Goal: Task Accomplishment & Management: Complete application form

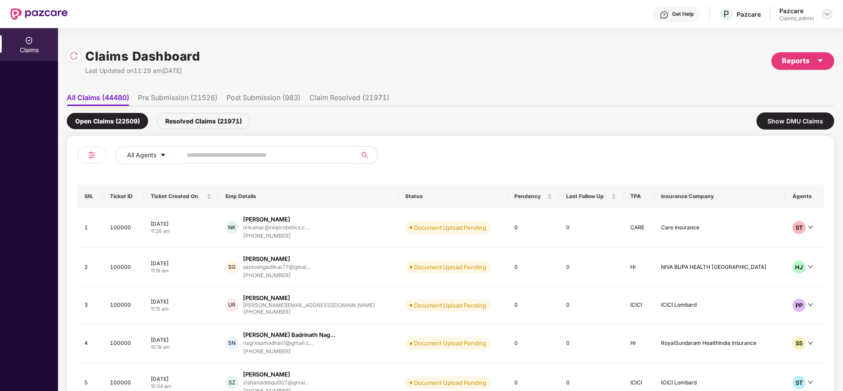
click at [827, 10] on div at bounding box center [827, 14] width 11 height 11
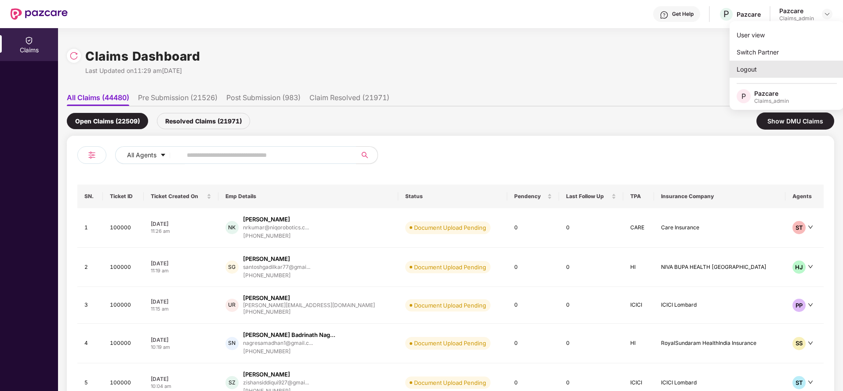
click at [748, 71] on div "Logout" at bounding box center [787, 69] width 114 height 17
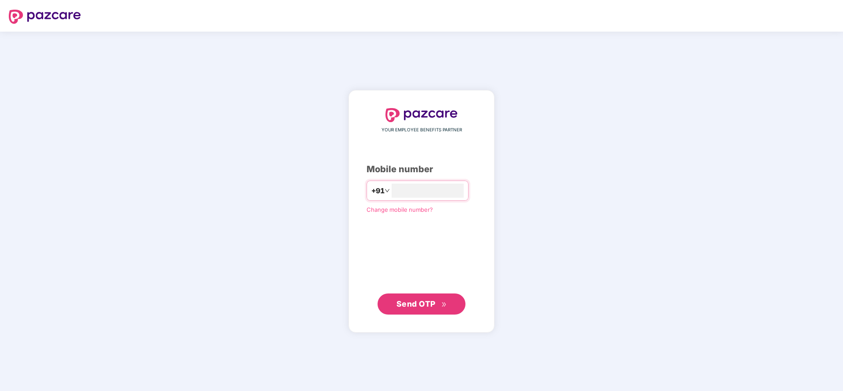
type input "**********"
click at [444, 295] on button "Send OTP" at bounding box center [422, 304] width 88 height 21
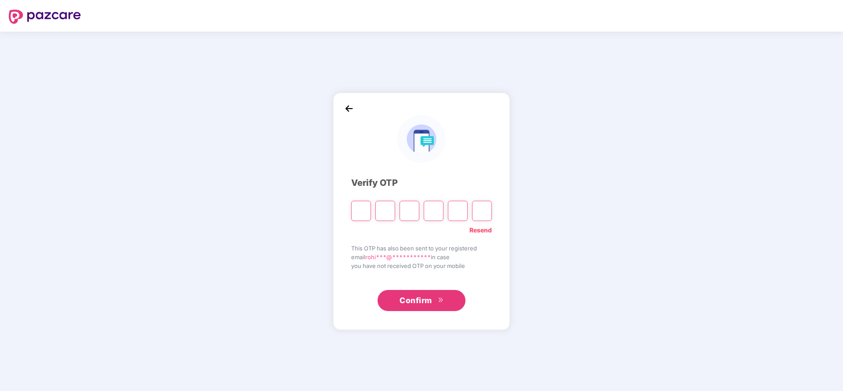
paste input "*"
type input "*"
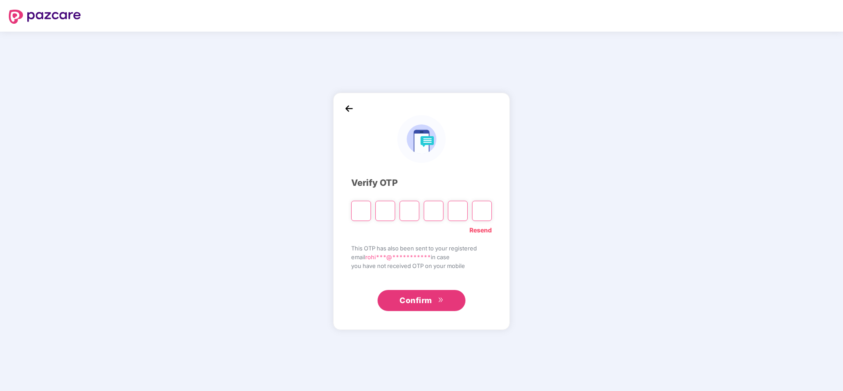
type input "*"
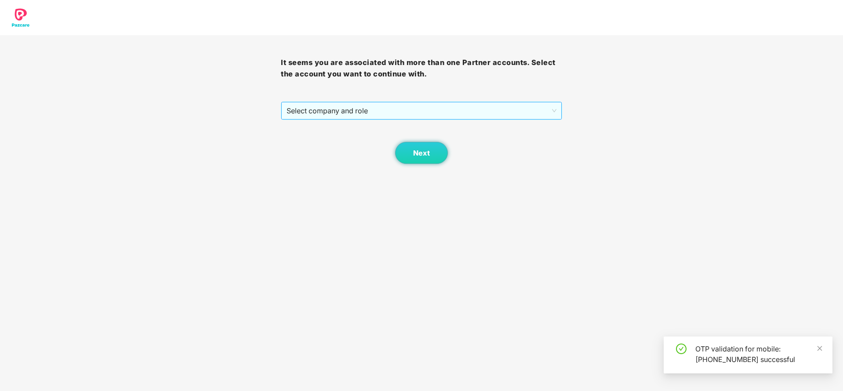
click at [417, 117] on span "Select company and role" at bounding box center [422, 110] width 270 height 17
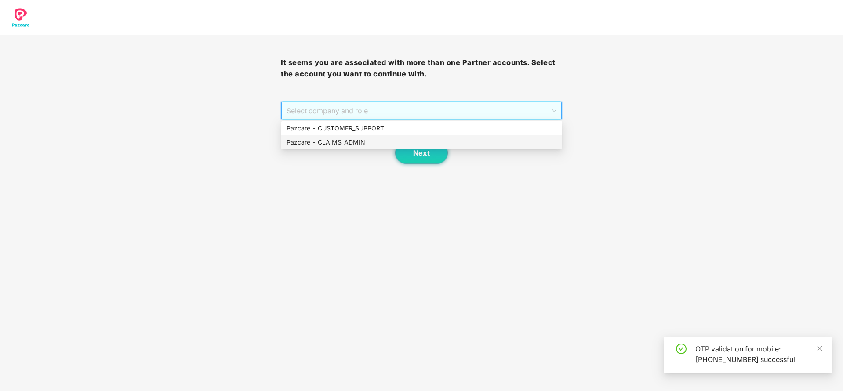
click at [342, 139] on div "Pazcare - CLAIMS_ADMIN" at bounding box center [422, 143] width 270 height 10
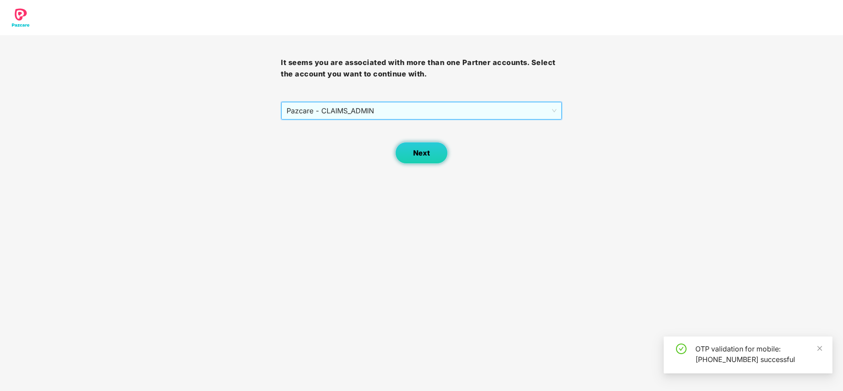
click at [406, 147] on button "Next" at bounding box center [421, 153] width 53 height 22
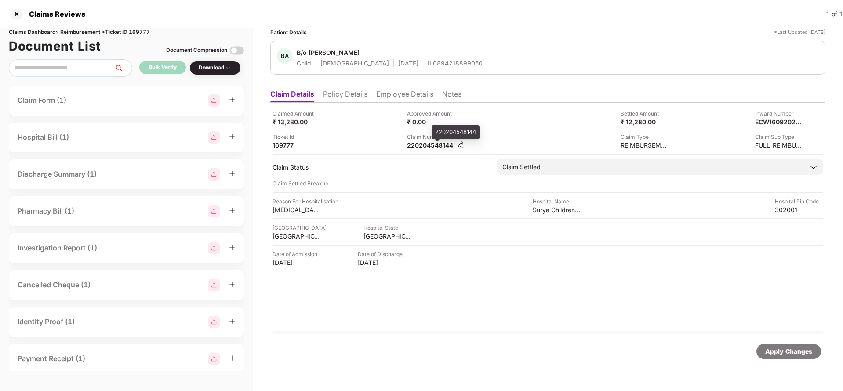
click at [425, 147] on div "220204548144" at bounding box center [431, 145] width 48 height 8
copy div "220204548144"
click at [782, 354] on div "Apply Changes" at bounding box center [789, 352] width 47 height 10
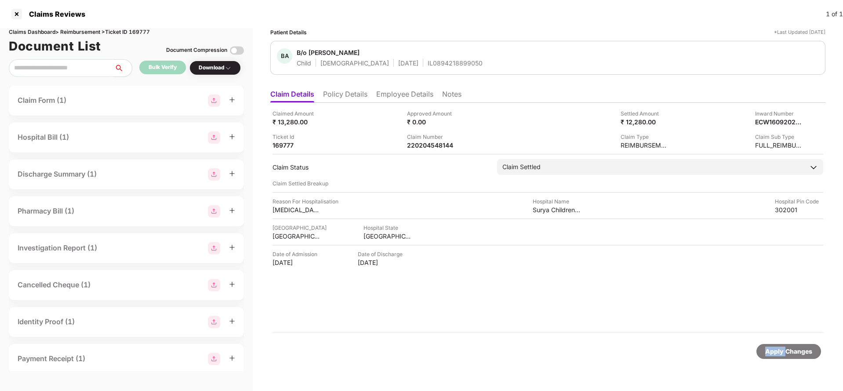
click at [782, 354] on div "Apply Changes" at bounding box center [789, 352] width 47 height 10
click at [146, 30] on div "Claims Dashboard > Reimbursement > Ticket ID 169777" at bounding box center [126, 32] width 235 height 8
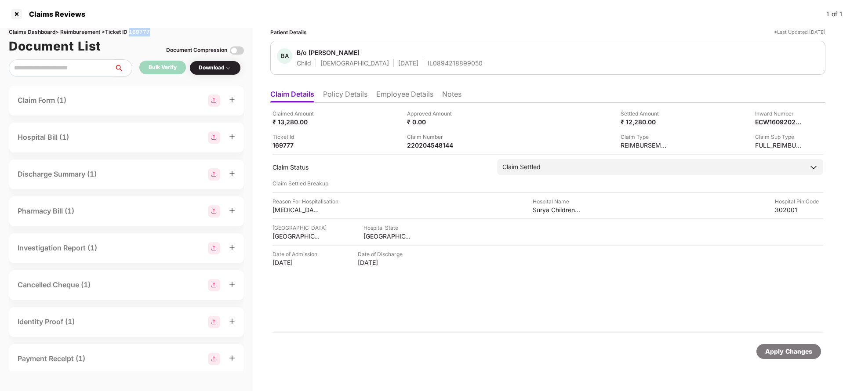
copy div "169777"
click at [780, 352] on div "Apply Changes" at bounding box center [789, 352] width 47 height 10
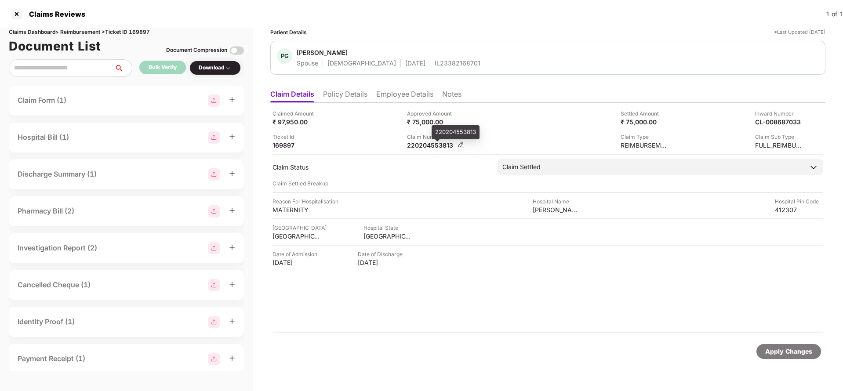
click at [442, 147] on div "220204553813" at bounding box center [431, 145] width 48 height 8
copy div "220204553813"
click at [793, 357] on div "Apply Changes" at bounding box center [789, 351] width 65 height 15
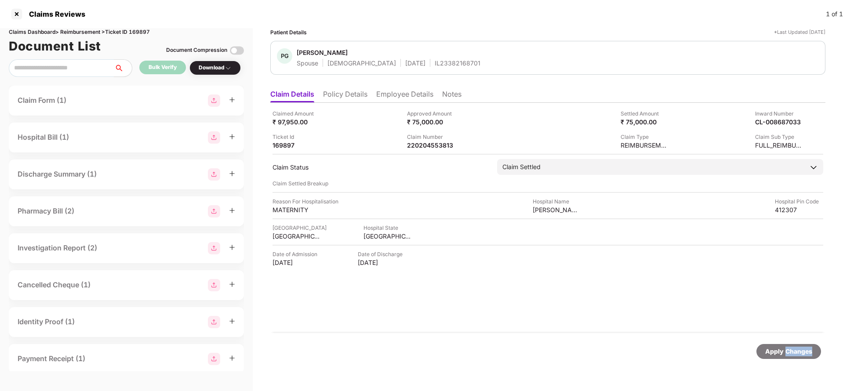
click at [793, 357] on div "Apply Changes" at bounding box center [789, 351] width 65 height 15
click at [148, 33] on div "Claims Dashboard > Reimbursement > Ticket ID 169897" at bounding box center [126, 32] width 235 height 8
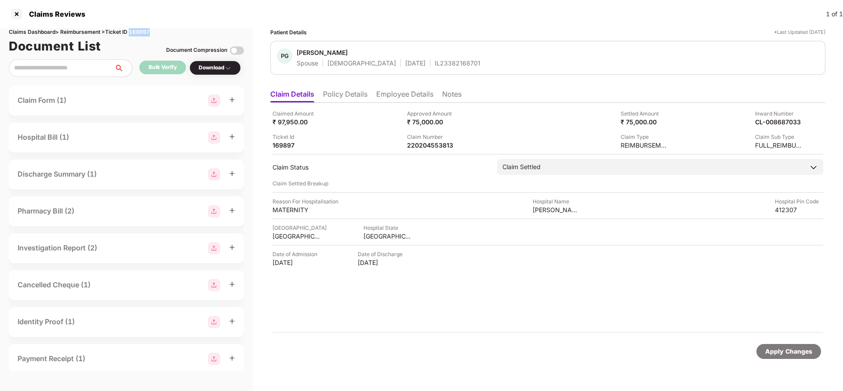
copy div "169897"
click at [785, 351] on div "Apply Changes" at bounding box center [789, 352] width 47 height 10
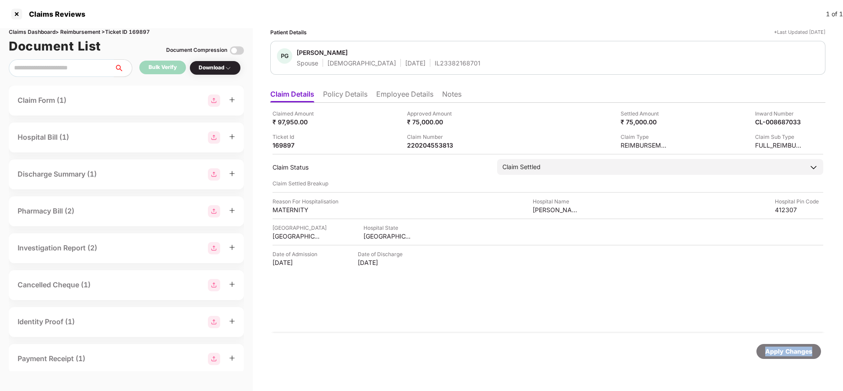
click at [786, 347] on div "Apply Changes" at bounding box center [789, 352] width 47 height 10
click at [436, 148] on div "220204571363" at bounding box center [431, 145] width 48 height 8
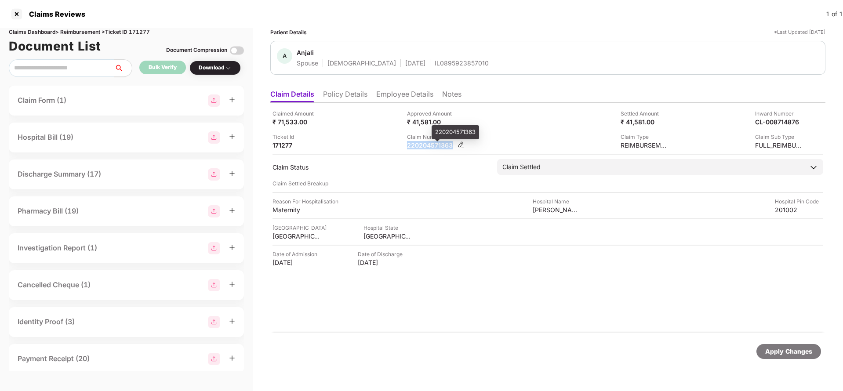
copy div "220204571363"
click at [798, 346] on div "Apply Changes" at bounding box center [789, 351] width 65 height 15
click at [430, 142] on div "220204571363" at bounding box center [431, 145] width 48 height 8
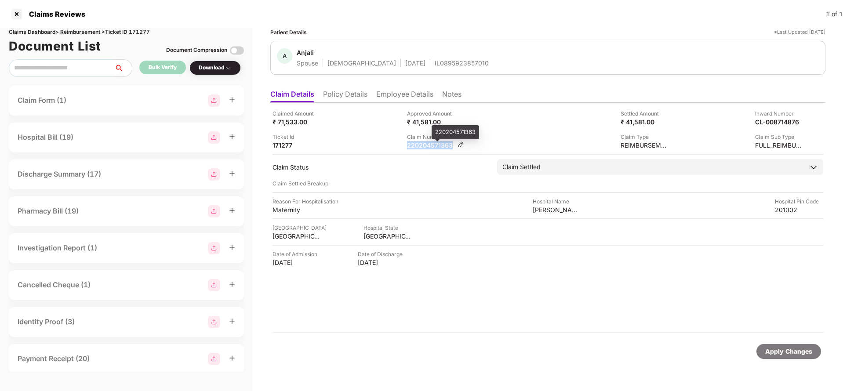
click at [431, 142] on div "220204571363" at bounding box center [431, 145] width 48 height 8
copy div "220204571363"
click at [779, 353] on div "Apply Changes" at bounding box center [789, 352] width 47 height 10
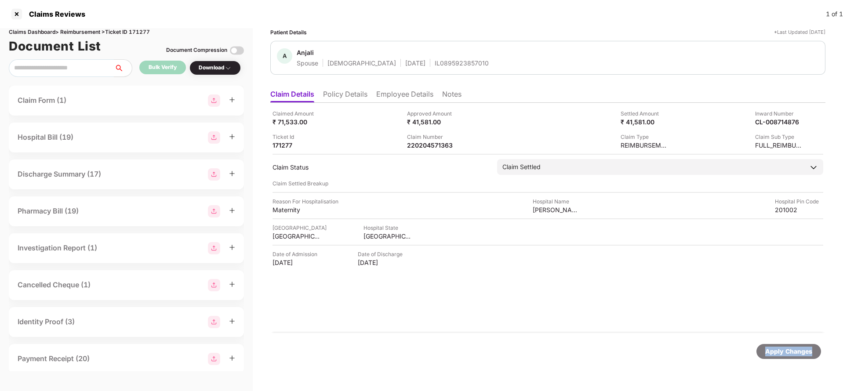
click at [779, 353] on div "Apply Changes" at bounding box center [789, 352] width 47 height 10
click at [140, 32] on div "Claims Dashboard > Reimbursement > Ticket ID 171277" at bounding box center [126, 32] width 235 height 8
copy div "171277"
click at [775, 356] on div "Apply Changes" at bounding box center [789, 352] width 47 height 10
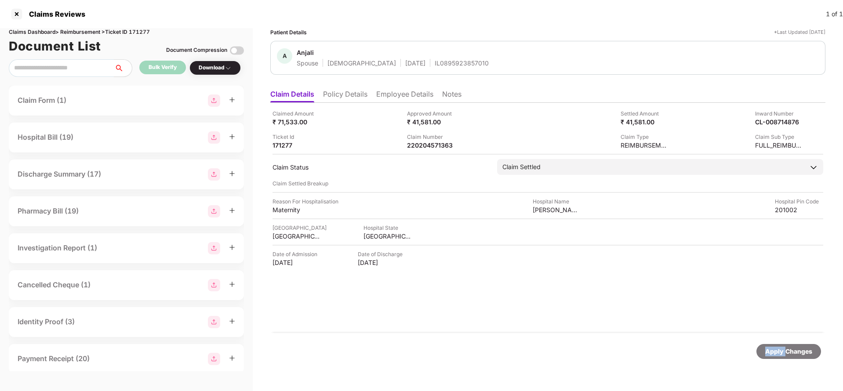
click at [775, 356] on div "Apply Changes" at bounding box center [789, 352] width 47 height 10
click at [417, 141] on div "220204548257" at bounding box center [431, 145] width 48 height 8
copy div "220204548257"
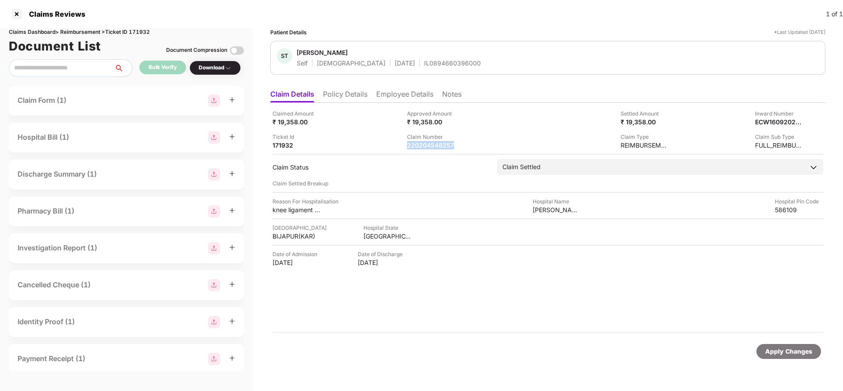
copy div "220204548257"
click at [795, 354] on div "Apply Changes" at bounding box center [789, 352] width 47 height 10
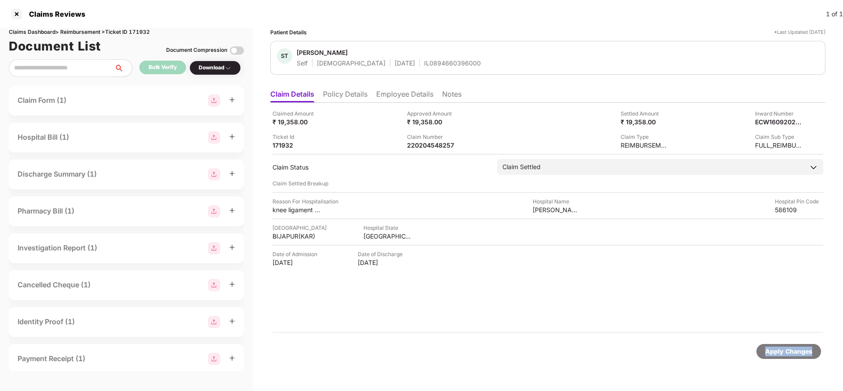
click at [795, 354] on div "Apply Changes" at bounding box center [789, 352] width 47 height 10
click at [140, 29] on div "Claims Dashboard > Reimbursement > Ticket ID 171932" at bounding box center [126, 32] width 235 height 8
copy div "171932"
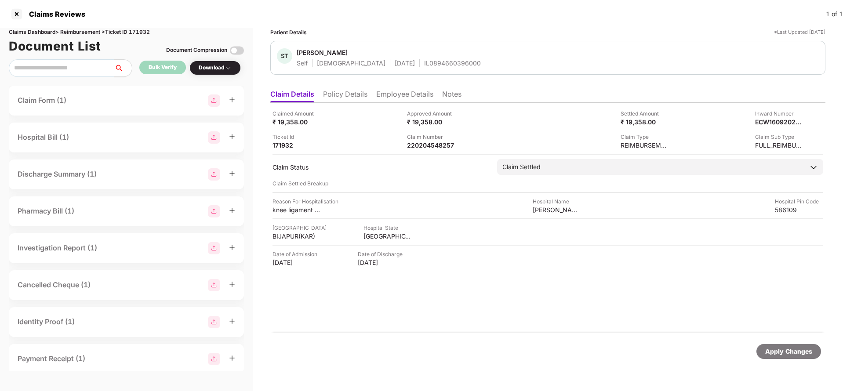
click at [770, 353] on div "Apply Changes" at bounding box center [789, 352] width 47 height 10
click at [436, 142] on div "220204532922" at bounding box center [431, 145] width 48 height 8
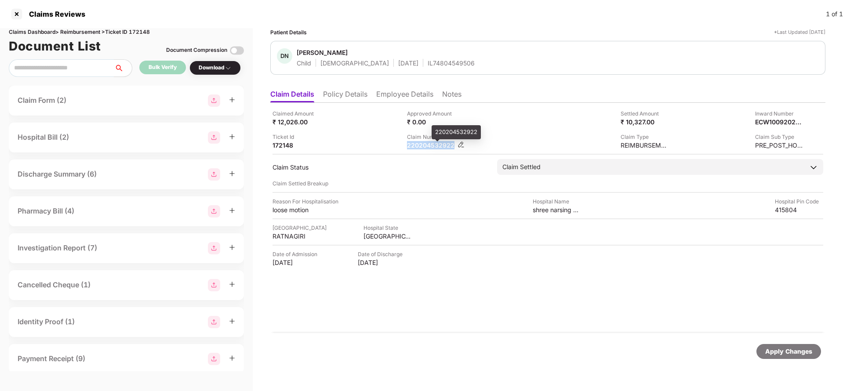
copy div "220204532922"
click at [796, 348] on div "Apply Changes" at bounding box center [789, 352] width 47 height 10
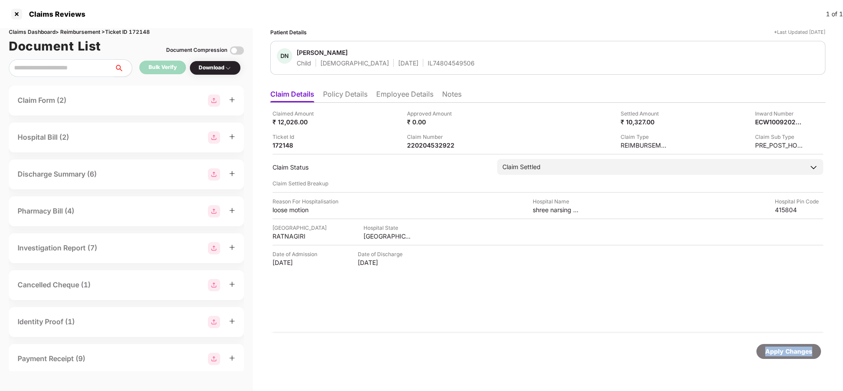
click at [796, 348] on div "Apply Changes" at bounding box center [789, 352] width 47 height 10
click at [145, 32] on div "Claims Dashboard > Reimbursement > Ticket ID 172148" at bounding box center [126, 32] width 235 height 8
copy div "172148"
click at [783, 351] on div "Apply Changes" at bounding box center [789, 352] width 47 height 10
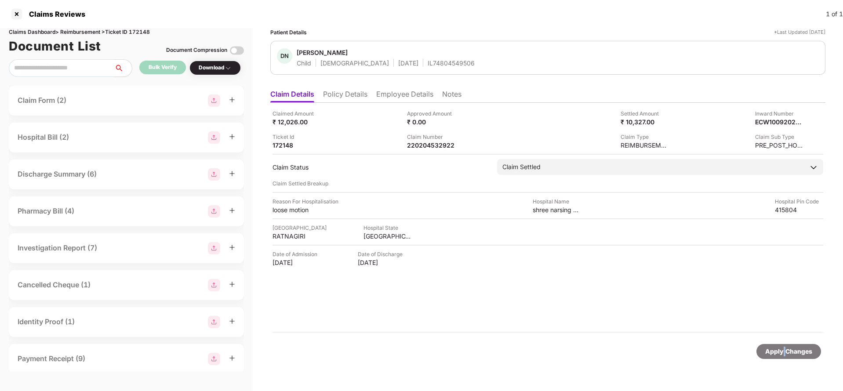
click at [783, 351] on div "Apply Changes" at bounding box center [789, 352] width 47 height 10
click at [780, 353] on div "Apply Changes" at bounding box center [789, 352] width 47 height 10
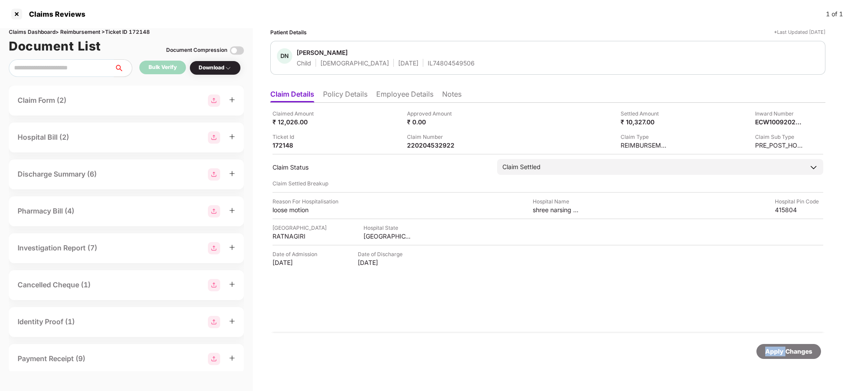
click at [780, 353] on div "Apply Changes" at bounding box center [789, 352] width 47 height 10
click at [797, 356] on div "Apply Changes" at bounding box center [789, 352] width 47 height 10
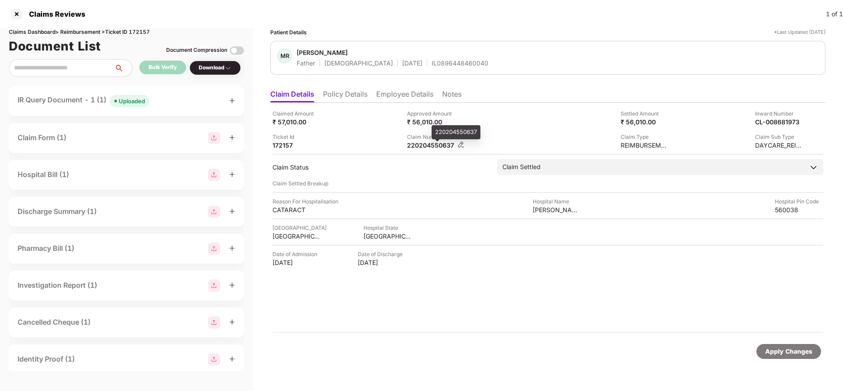
click at [420, 144] on div "220204550637" at bounding box center [431, 145] width 48 height 8
copy div
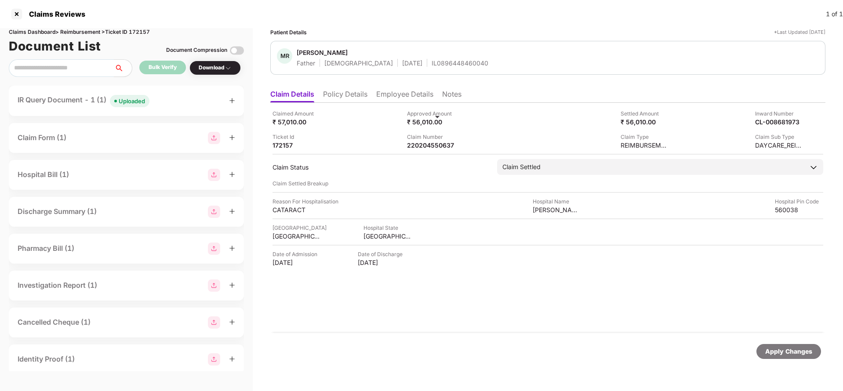
click at [802, 355] on div "Apply Changes" at bounding box center [789, 352] width 47 height 10
click at [146, 29] on div "Claims Dashboard > Reimbursement > Ticket ID 172157" at bounding box center [126, 32] width 235 height 8
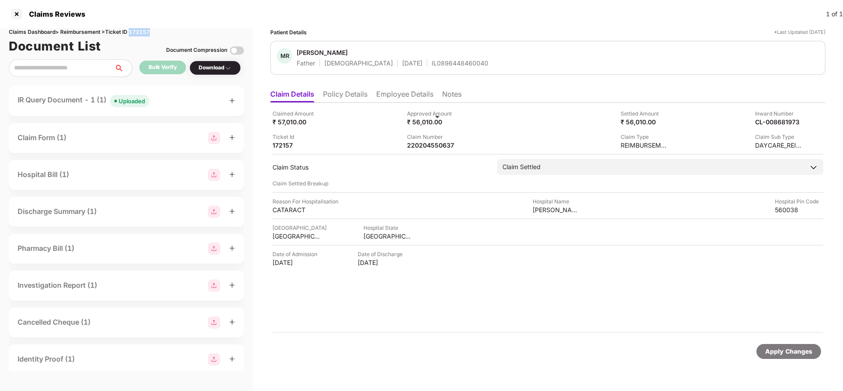
click at [146, 29] on div "Claims Dashboard > Reimbursement > Ticket ID 172157" at bounding box center [126, 32] width 235 height 8
copy div "172157"
click at [801, 345] on div "Apply Changes" at bounding box center [789, 351] width 65 height 15
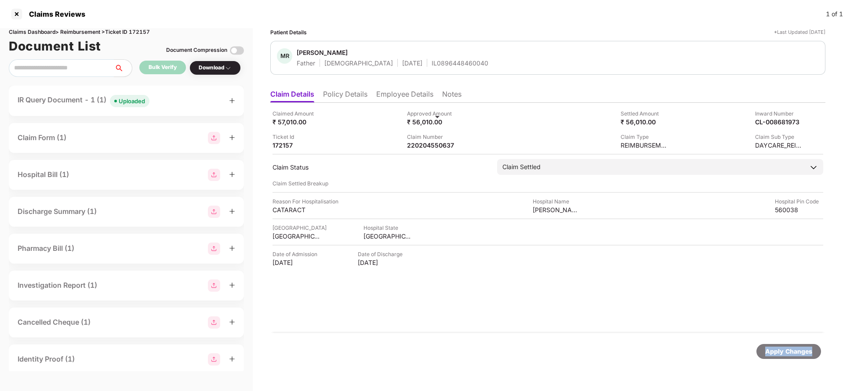
click at [801, 345] on div "Apply Changes" at bounding box center [789, 351] width 65 height 15
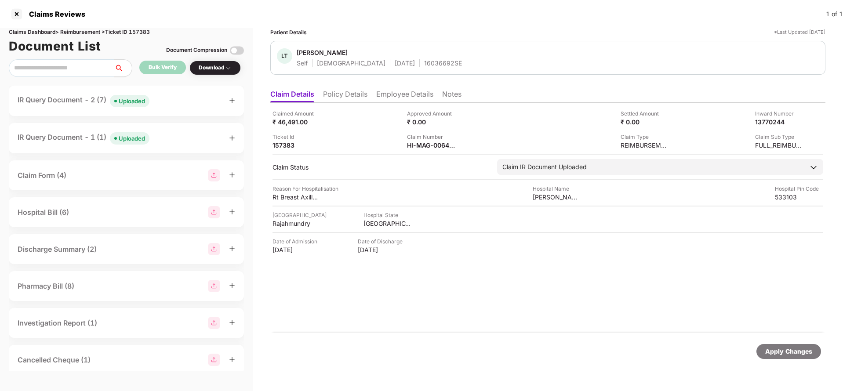
click at [134, 98] on div "Uploaded" at bounding box center [132, 101] width 26 height 9
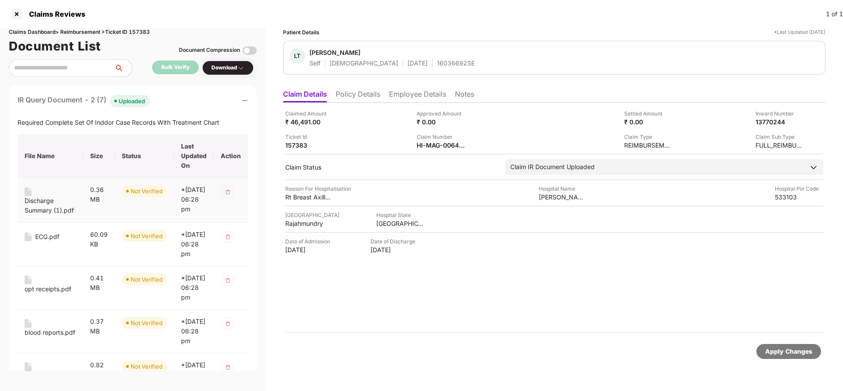
click at [48, 205] on div "Discharge Summary (1).pdf" at bounding box center [50, 205] width 51 height 19
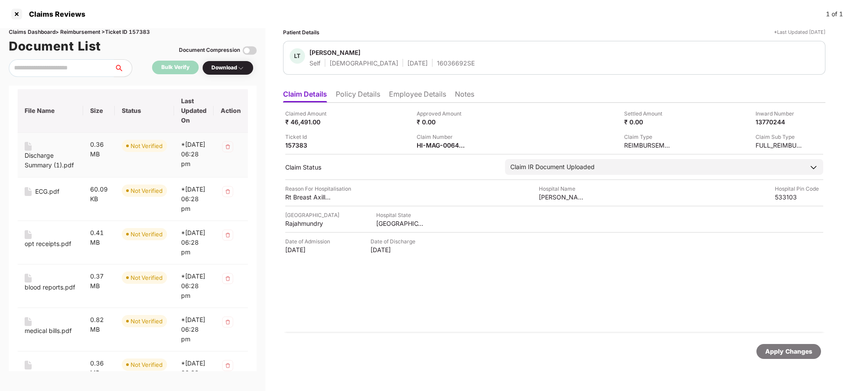
scroll to position [66, 0]
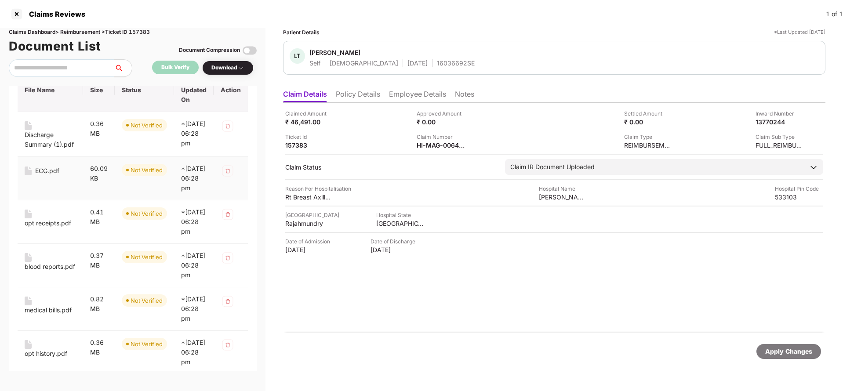
click at [43, 176] on div "ECG.pdf" at bounding box center [47, 171] width 24 height 10
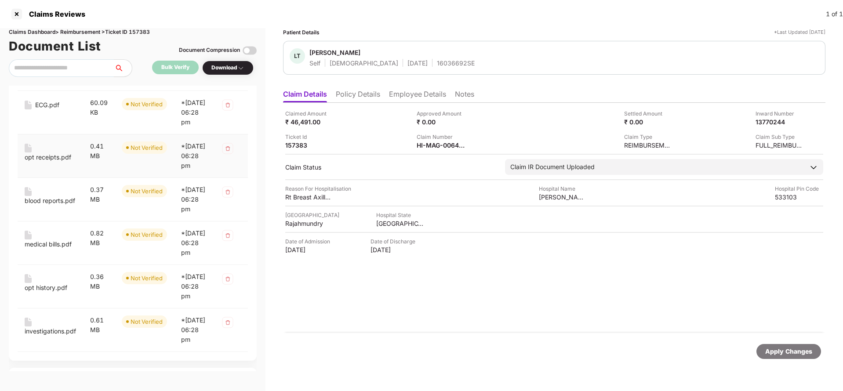
click at [44, 162] on div "opt receipts.pdf" at bounding box center [48, 158] width 47 height 10
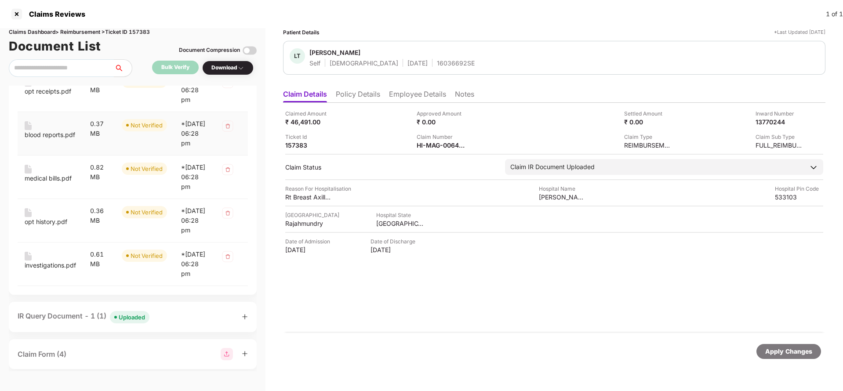
click at [44, 140] on div "blood reports.pdf" at bounding box center [50, 135] width 51 height 10
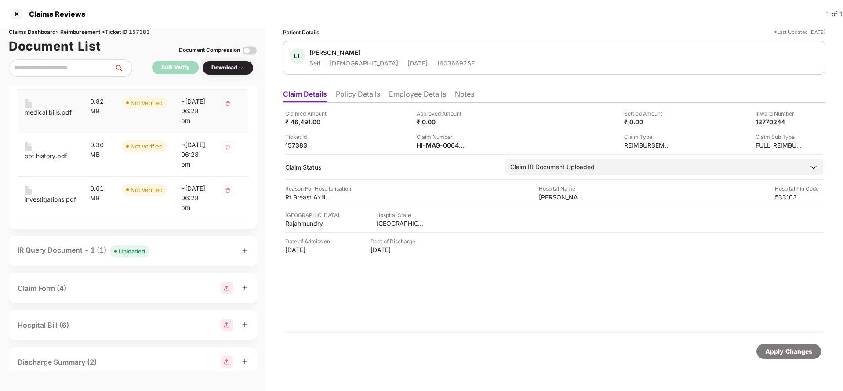
click at [45, 117] on div "medical bills.pdf" at bounding box center [48, 113] width 47 height 10
click at [40, 161] on div "opt history.pdf" at bounding box center [46, 156] width 43 height 10
click at [40, 204] on div "investigations.pdf" at bounding box center [50, 200] width 51 height 10
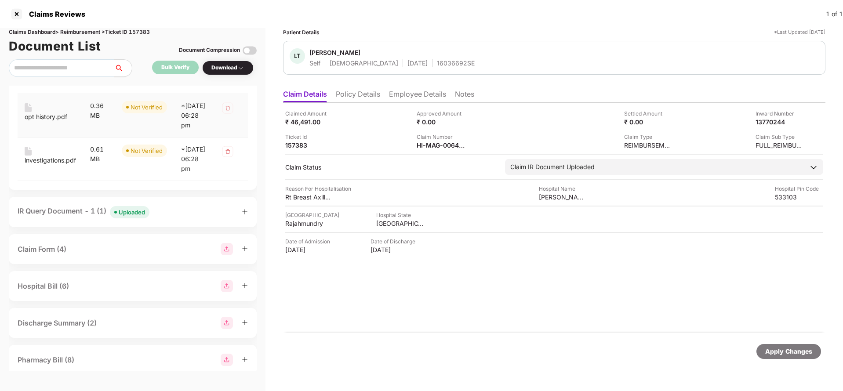
scroll to position [330, 0]
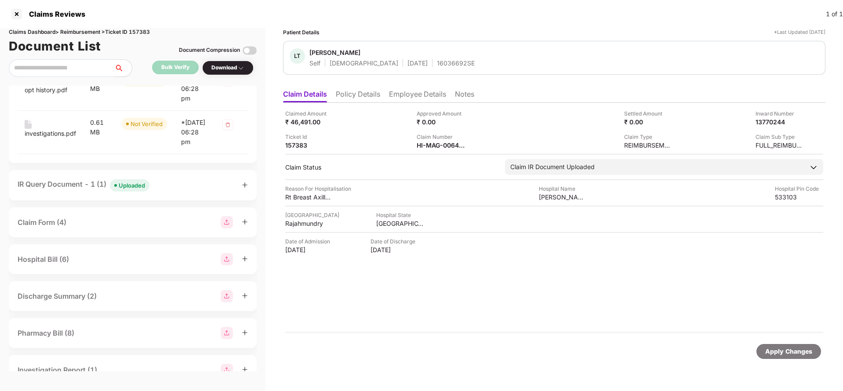
click at [136, 190] on div "Uploaded" at bounding box center [132, 185] width 26 height 9
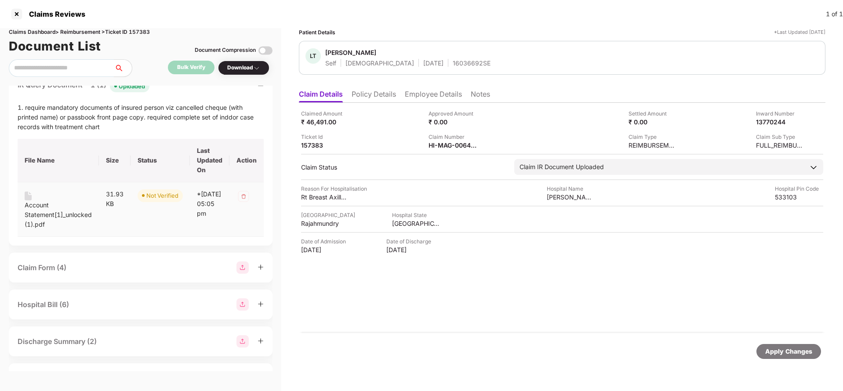
scroll to position [396, 0]
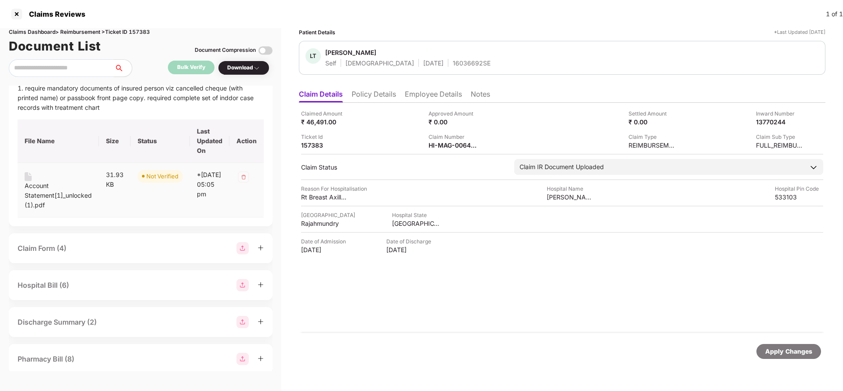
click at [44, 210] on div "Account Statement[1]_unlocked (1).pdf" at bounding box center [58, 195] width 67 height 29
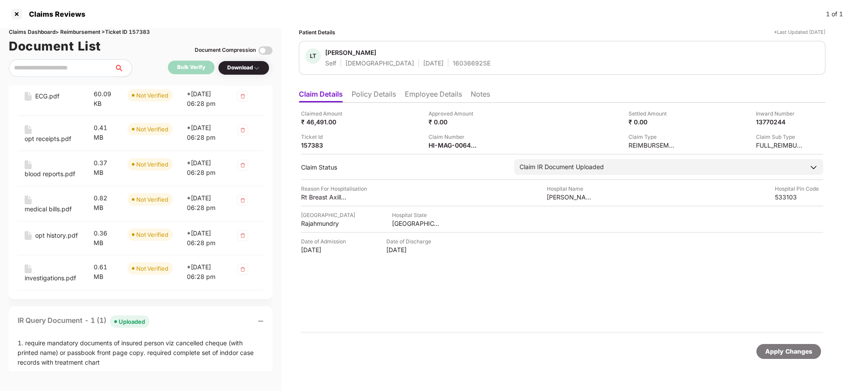
scroll to position [0, 0]
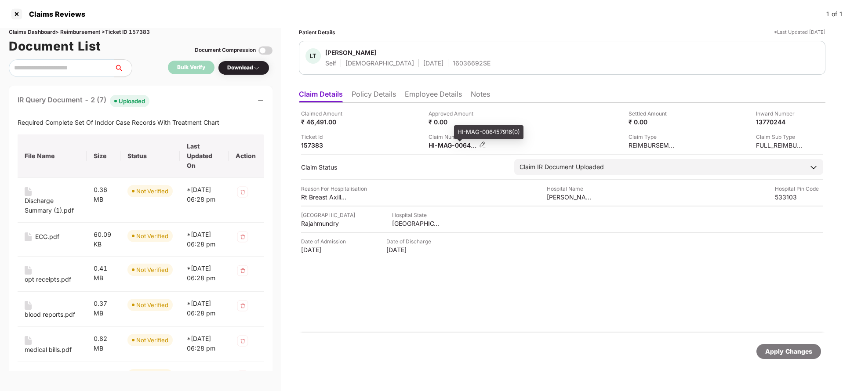
click at [457, 146] on div "HI-MAG-006457916(0)" at bounding box center [453, 145] width 48 height 8
copy div
click at [453, 62] on div "16036692SE" at bounding box center [472, 63] width 38 height 8
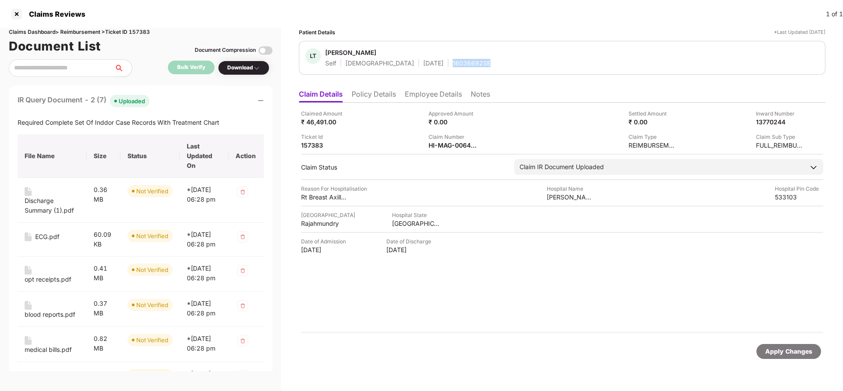
click at [453, 62] on div "16036692SE" at bounding box center [472, 63] width 38 height 8
copy div "16036692SE"
click at [455, 148] on div "HI-MAG-006457916(0)" at bounding box center [453, 145] width 48 height 8
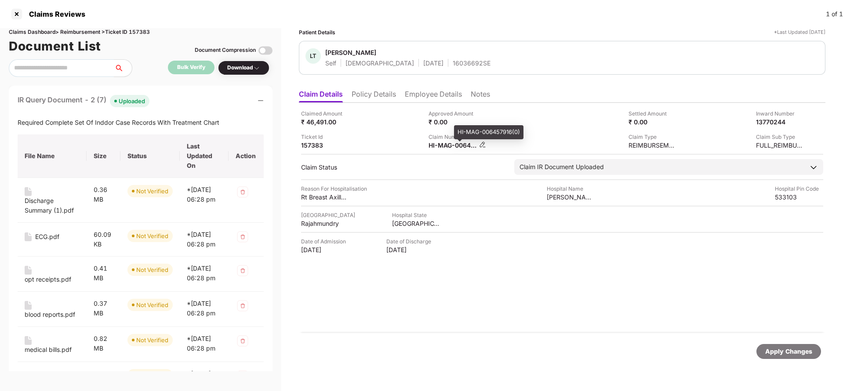
click at [455, 148] on div "HI-MAG-006457916(0)" at bounding box center [453, 145] width 48 height 8
copy div
click at [453, 61] on div "16036692SE" at bounding box center [472, 63] width 38 height 8
copy div "16036692SE"
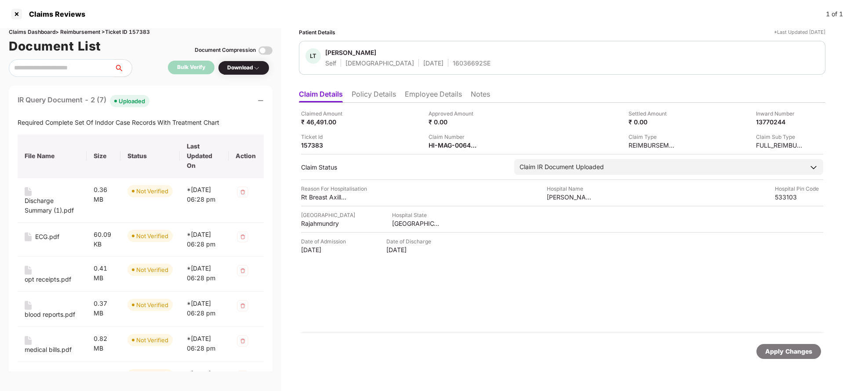
click at [777, 355] on div "Apply Changes" at bounding box center [789, 352] width 47 height 10
click at [148, 29] on div "Claims Dashboard > Reimbursement > Ticket ID 157383" at bounding box center [141, 32] width 264 height 8
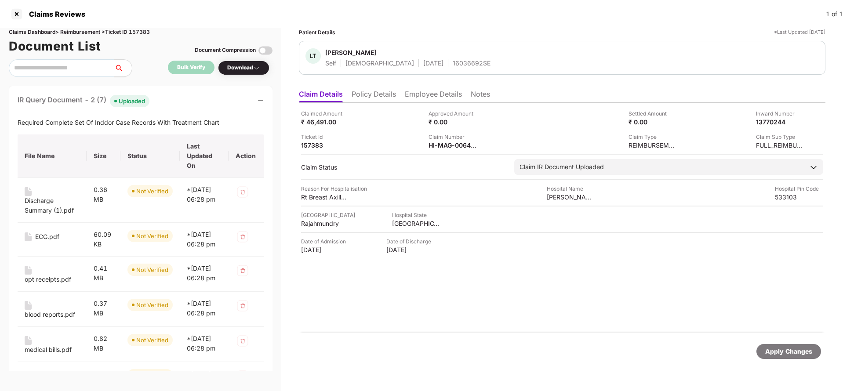
click at [148, 29] on div "Claims Dashboard > Reimbursement > Ticket ID 157383" at bounding box center [141, 32] width 264 height 8
copy div "157383"
click at [788, 352] on div "Apply Changes" at bounding box center [789, 352] width 47 height 10
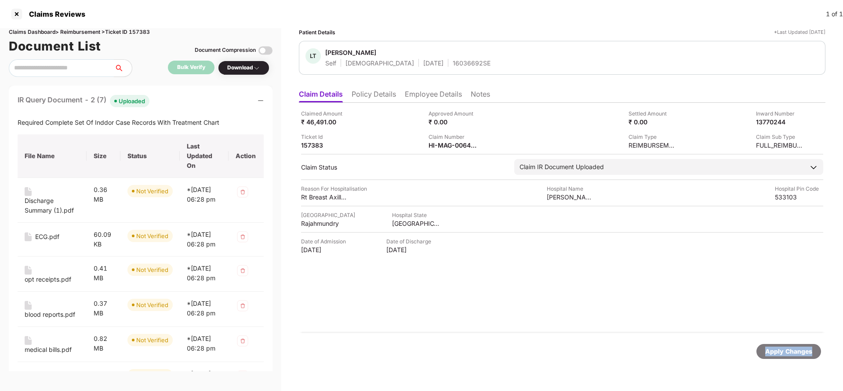
click at [788, 351] on div "Apply Changes" at bounding box center [789, 352] width 47 height 10
click at [787, 354] on div "Apply Changes" at bounding box center [789, 352] width 47 height 10
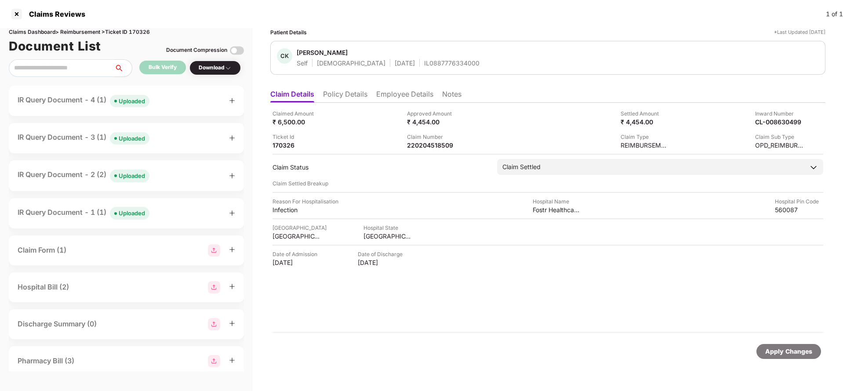
click at [439, 149] on div "Claimed Amount ₹ 6,500.00 Approved Amount ₹ 4,454.00 Settled Amount ₹ 4,454.00 …" at bounding box center [547, 218] width 555 height 230
click at [442, 141] on div "220204518509" at bounding box center [431, 145] width 48 height 8
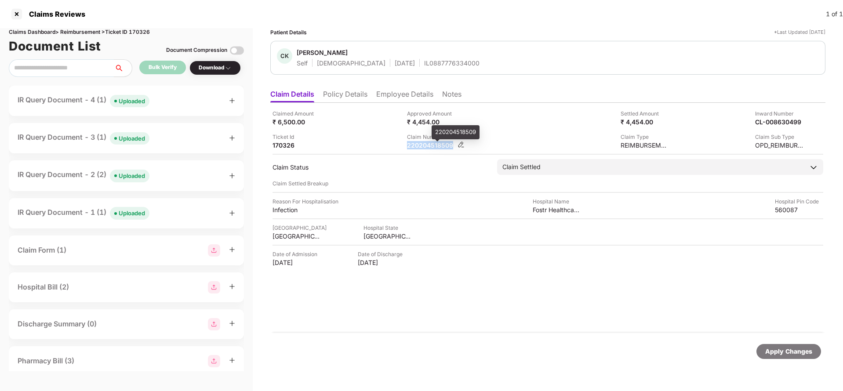
copy div "220204518509"
click at [781, 350] on div "Apply Changes" at bounding box center [789, 352] width 47 height 10
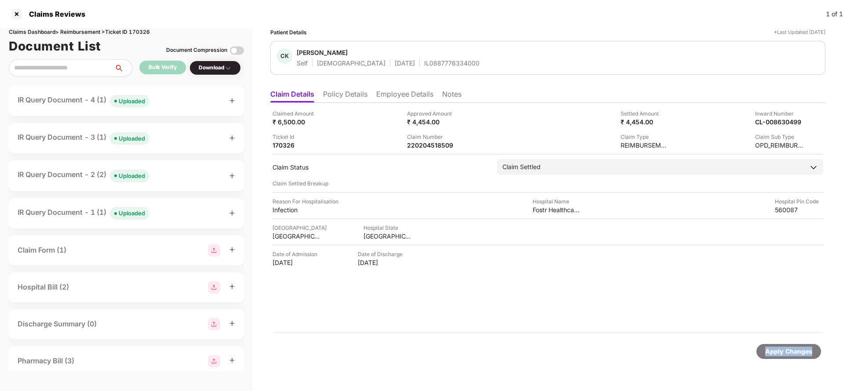
click at [781, 350] on div "Apply Changes" at bounding box center [789, 352] width 47 height 10
click at [145, 33] on div "Claims Dashboard > Reimbursement > Ticket ID 170326" at bounding box center [126, 32] width 235 height 8
copy div "Claims Dashboard > Reimbursement > Ticket ID 170326"
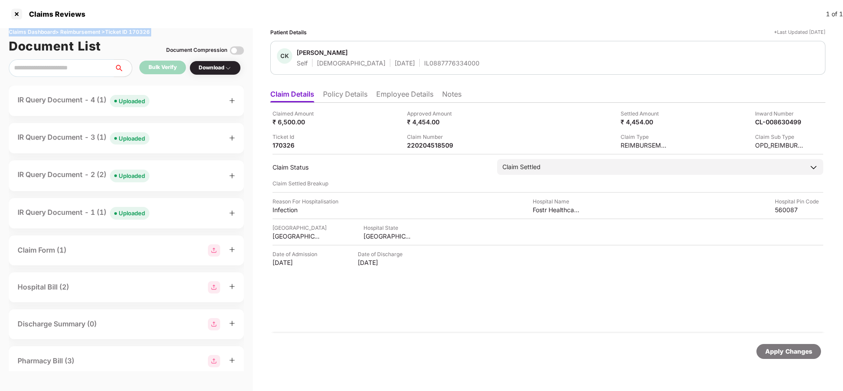
click at [145, 33] on div "Claims Dashboard > Reimbursement > Ticket ID 170326" at bounding box center [126, 32] width 235 height 8
click at [793, 351] on div "Apply Changes" at bounding box center [789, 352] width 47 height 10
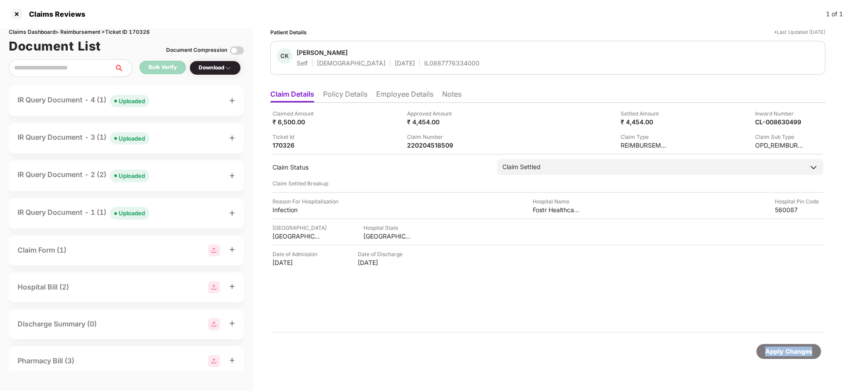
drag, startPoint x: 793, startPoint y: 351, endPoint x: 770, endPoint y: 322, distance: 36.9
click at [793, 351] on div "Apply Changes" at bounding box center [789, 352] width 47 height 10
click at [790, 354] on div "Apply Changes" at bounding box center [789, 352] width 47 height 10
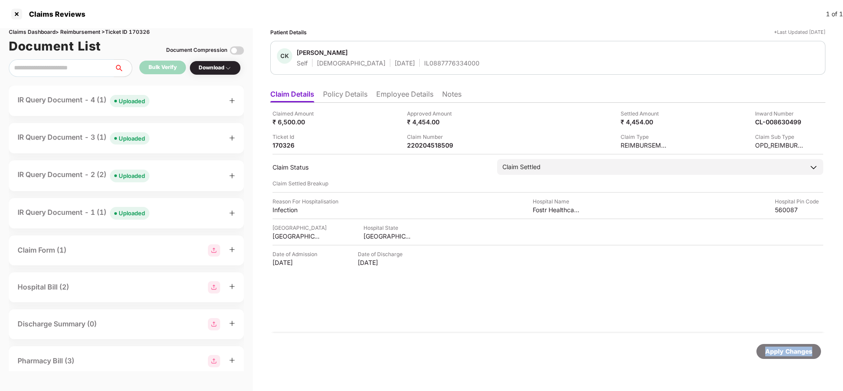
click at [790, 354] on div "Apply Changes" at bounding box center [789, 352] width 47 height 10
click at [798, 350] on div "Apply Changes" at bounding box center [789, 352] width 47 height 10
click at [799, 354] on div "Apply Changes" at bounding box center [789, 352] width 47 height 10
click at [793, 350] on div "Apply Changes" at bounding box center [789, 352] width 47 height 10
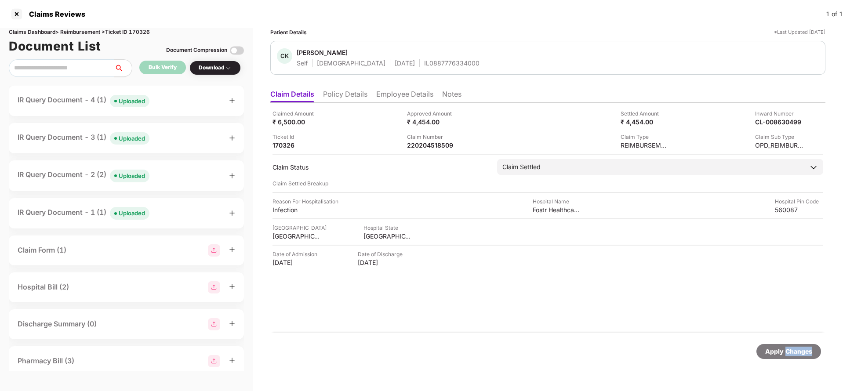
click at [793, 350] on div "Apply Changes" at bounding box center [789, 352] width 47 height 10
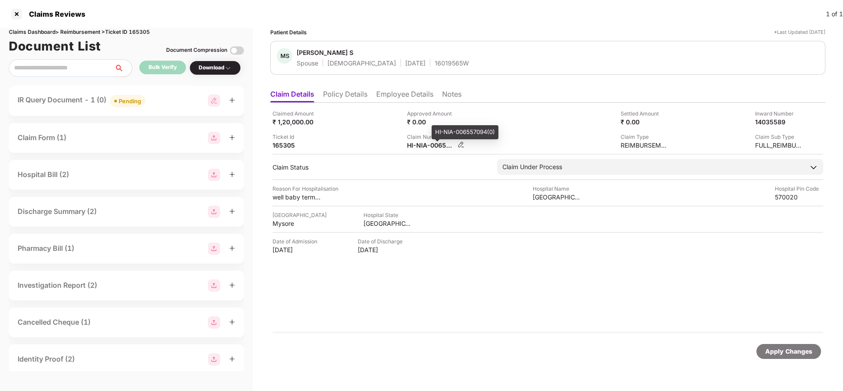
click at [424, 147] on div "HI-NIA-006557094(0)" at bounding box center [431, 145] width 48 height 8
copy div
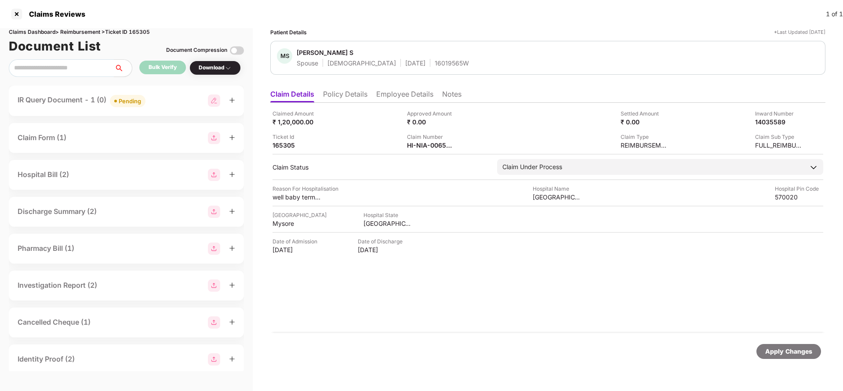
click at [134, 103] on div "Pending" at bounding box center [130, 101] width 22 height 9
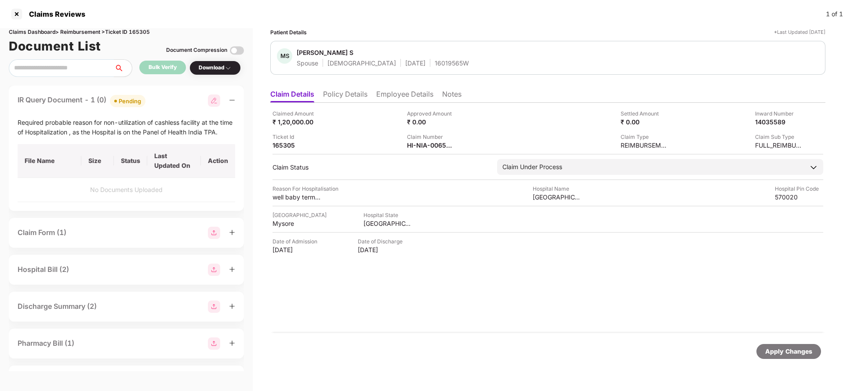
click at [134, 103] on div "Pending" at bounding box center [130, 101] width 22 height 9
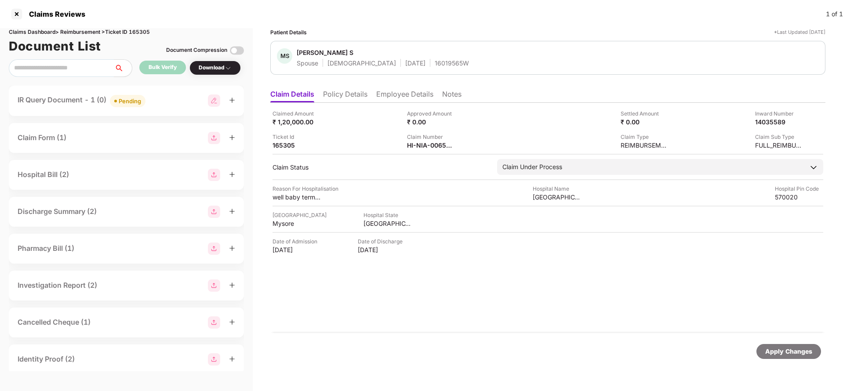
click at [134, 103] on div "Pending" at bounding box center [130, 101] width 22 height 9
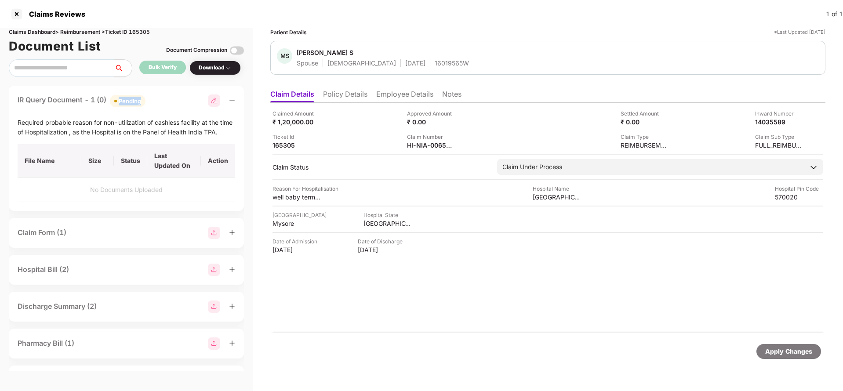
click at [134, 103] on div "Pending" at bounding box center [130, 101] width 22 height 9
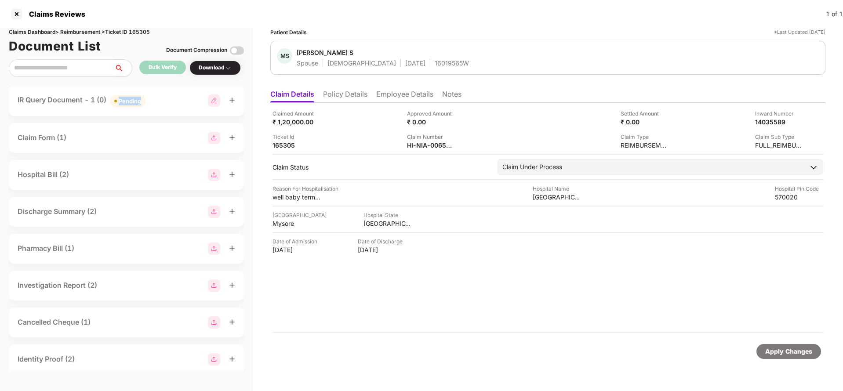
click at [134, 103] on div "Pending" at bounding box center [130, 101] width 22 height 9
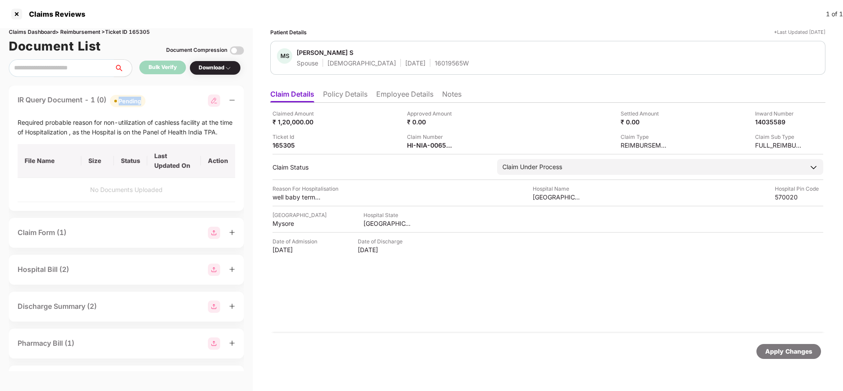
click at [134, 103] on div "Pending" at bounding box center [130, 101] width 22 height 9
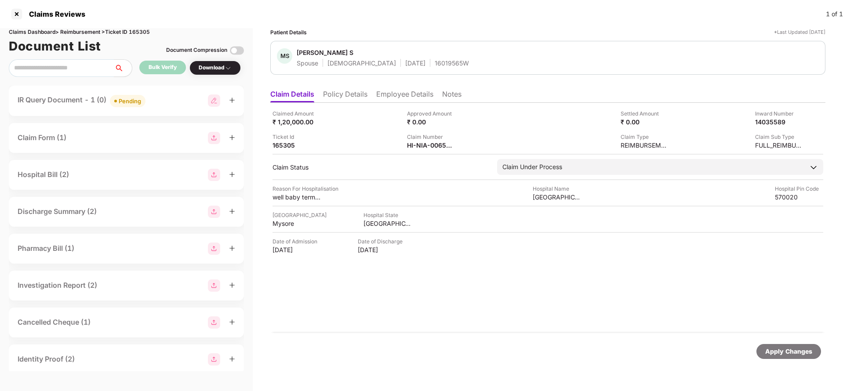
click at [778, 342] on div "Apply Changes" at bounding box center [547, 351] width 555 height 37
click at [140, 34] on div "Claims Dashboard > Reimbursement > Ticket ID 165305" at bounding box center [126, 32] width 235 height 8
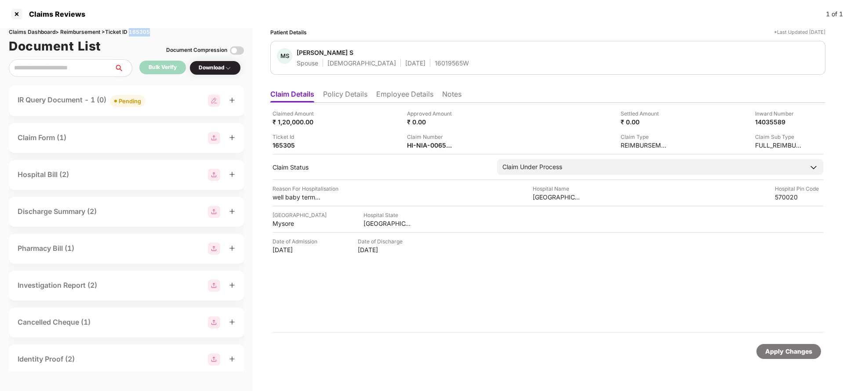
click at [140, 34] on div "Claims Dashboard > Reimbursement > Ticket ID 165305" at bounding box center [126, 32] width 235 height 8
copy div "165305"
click at [788, 347] on div "Apply Changes" at bounding box center [789, 352] width 47 height 10
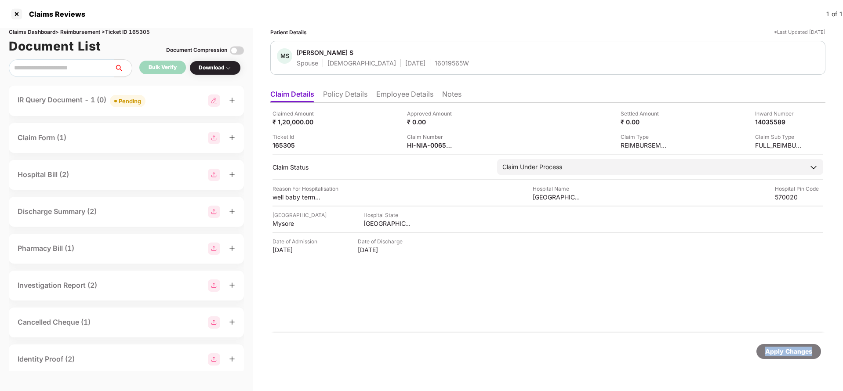
drag, startPoint x: 787, startPoint y: 346, endPoint x: 558, endPoint y: 78, distance: 352.7
click at [788, 347] on div "Apply Changes" at bounding box center [789, 352] width 47 height 10
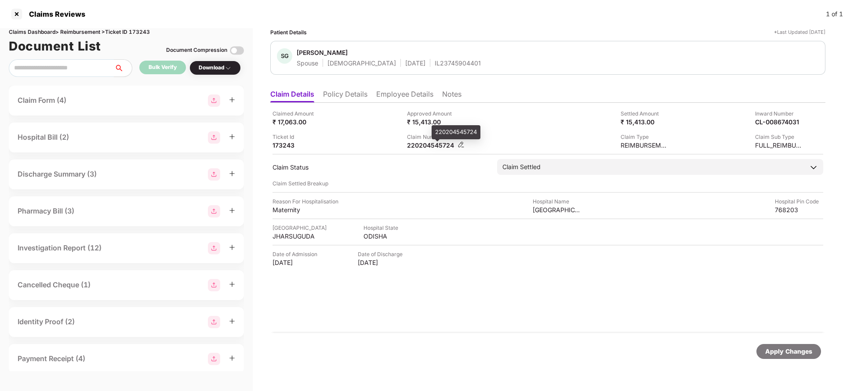
click at [417, 144] on div "220204545724" at bounding box center [431, 145] width 48 height 8
copy div "220204545724"
click at [793, 350] on div "Apply Changes" at bounding box center [789, 352] width 47 height 10
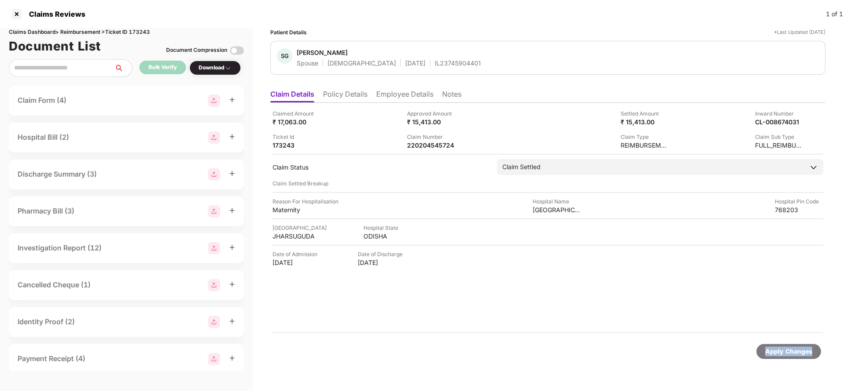
click at [793, 350] on div "Apply Changes" at bounding box center [789, 352] width 47 height 10
drag, startPoint x: 793, startPoint y: 350, endPoint x: 297, endPoint y: 121, distance: 546.3
click at [792, 350] on div "Apply Changes" at bounding box center [789, 352] width 47 height 10
click at [136, 28] on div "Claims Dashboard > Reimbursement > Ticket ID 173243" at bounding box center [126, 32] width 235 height 8
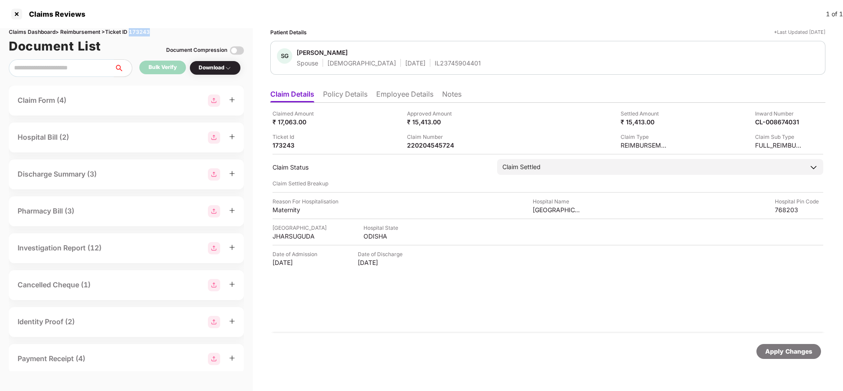
copy div "173243"
click at [758, 353] on div "Apply Changes" at bounding box center [789, 351] width 65 height 15
click at [770, 353] on div "Apply Changes" at bounding box center [789, 352] width 47 height 10
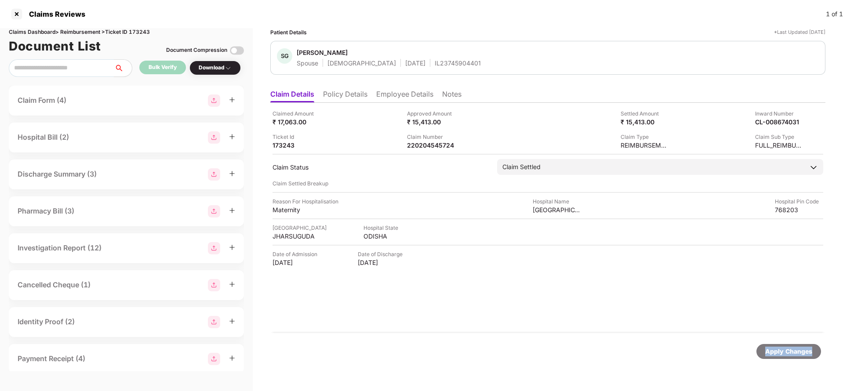
click at [770, 353] on div "Apply Changes" at bounding box center [789, 352] width 47 height 10
click at [424, 153] on div "Claimed Amount ₹ 5,522.00 Approved Amount ₹ 4,062.00 Settled Amount ₹ 4,062.00 …" at bounding box center [547, 218] width 555 height 230
click at [429, 146] on div "220204539190" at bounding box center [431, 145] width 48 height 8
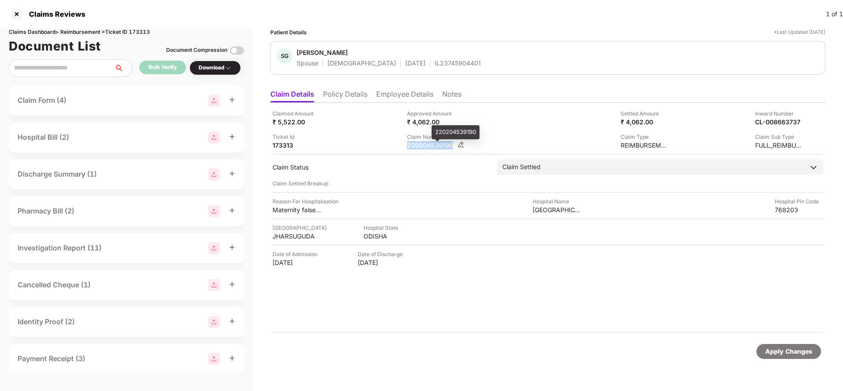
copy div "220204539190"
click at [790, 354] on div "Apply Changes" at bounding box center [789, 352] width 47 height 10
click at [790, 355] on div "Apply Changes" at bounding box center [789, 352] width 47 height 10
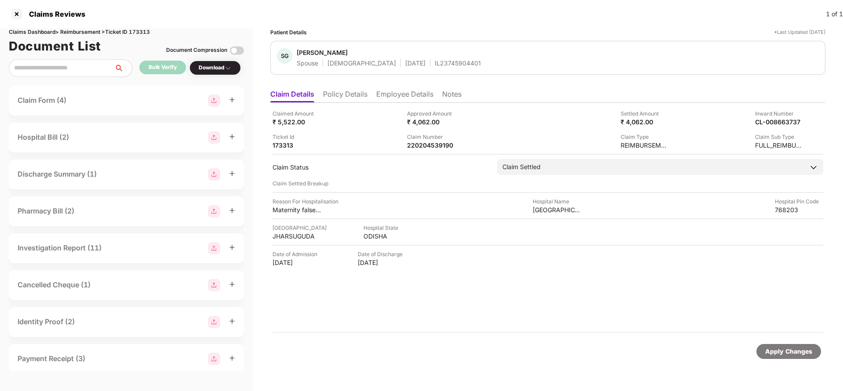
click at [144, 31] on div "Claims Dashboard > Reimbursement > Ticket ID 173313" at bounding box center [126, 32] width 235 height 8
copy div "173313"
click at [813, 355] on div "Apply Changes" at bounding box center [789, 351] width 65 height 15
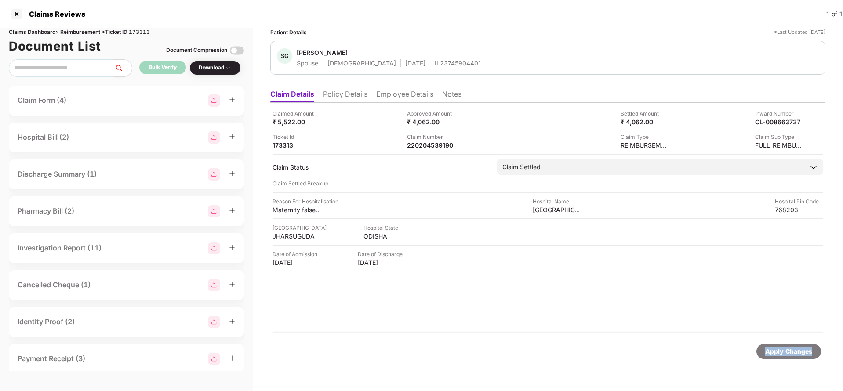
click at [813, 355] on div "Apply Changes" at bounding box center [789, 351] width 65 height 15
click at [424, 146] on div "220204550670" at bounding box center [431, 145] width 48 height 8
copy div "220204550670"
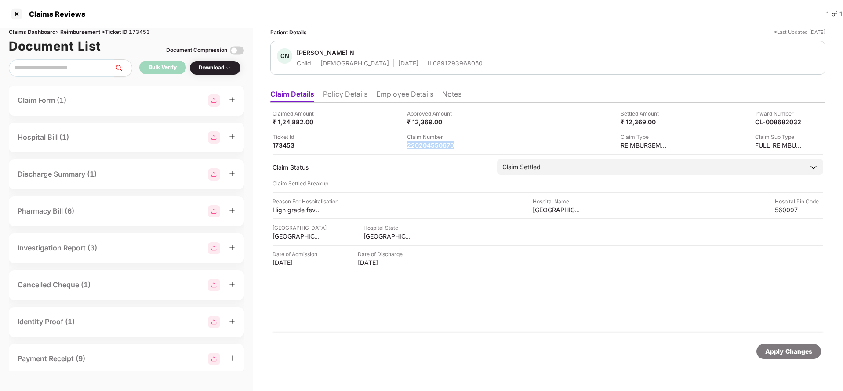
copy div "220204550670"
click at [807, 352] on div "Apply Changes" at bounding box center [789, 352] width 47 height 10
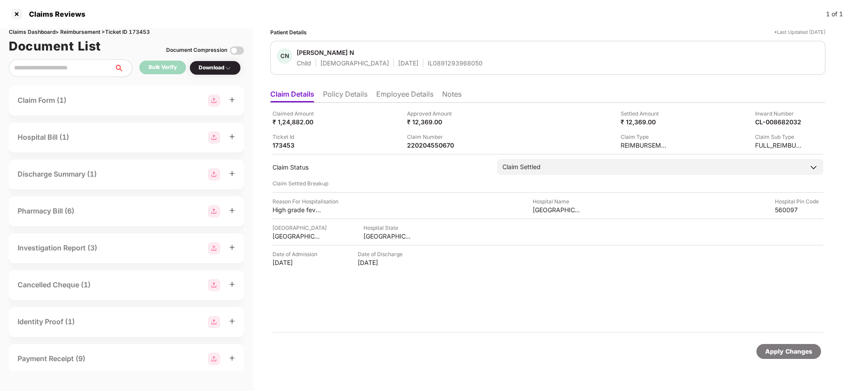
click at [148, 33] on div "Claims Dashboard > Reimbursement > Ticket ID 173453" at bounding box center [126, 32] width 235 height 8
copy div "173453"
click at [772, 345] on div "Apply Changes" at bounding box center [789, 351] width 65 height 15
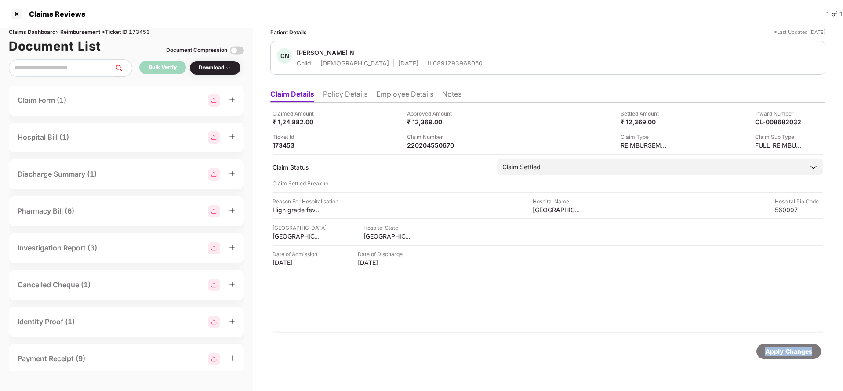
click at [772, 345] on div "Apply Changes" at bounding box center [789, 351] width 65 height 15
click at [421, 140] on div "Claim Number" at bounding box center [431, 137] width 48 height 8
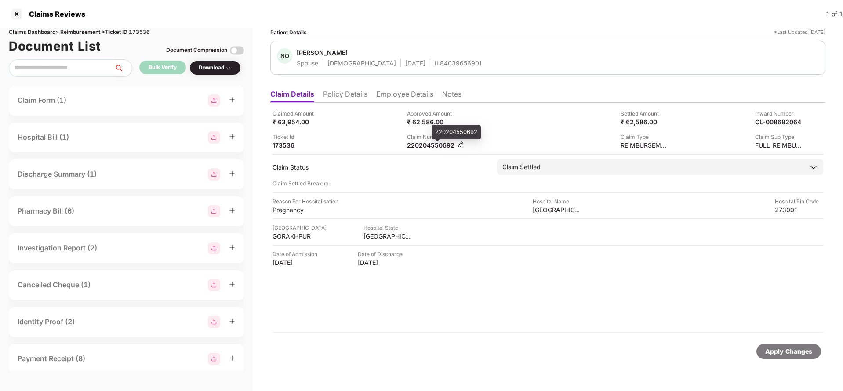
click at [422, 143] on div "220204550692" at bounding box center [431, 145] width 48 height 8
copy div "220204550692"
click at [805, 350] on div "Apply Changes" at bounding box center [789, 352] width 47 height 10
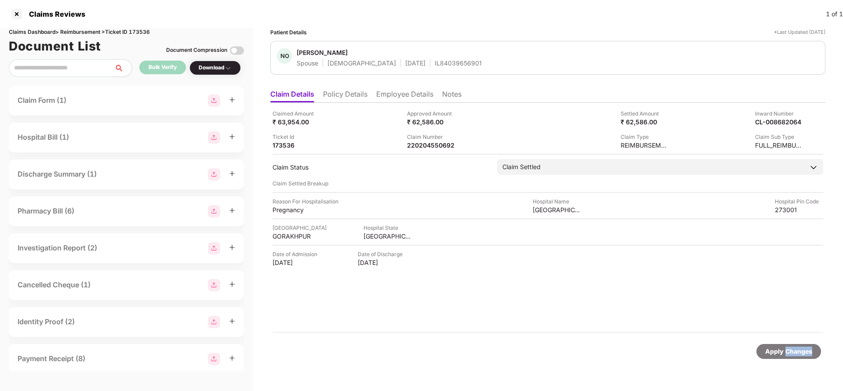
click at [805, 350] on div "Apply Changes" at bounding box center [789, 352] width 47 height 10
click at [143, 34] on div "Claims Dashboard > Reimbursement > Ticket ID 173536" at bounding box center [126, 32] width 235 height 8
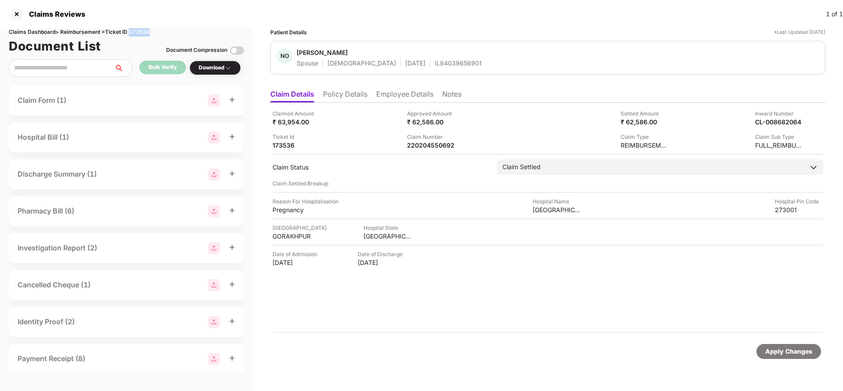
copy div "173536"
click at [781, 352] on div "Apply Changes" at bounding box center [789, 352] width 47 height 10
click at [430, 145] on div "220204546580" at bounding box center [431, 145] width 48 height 8
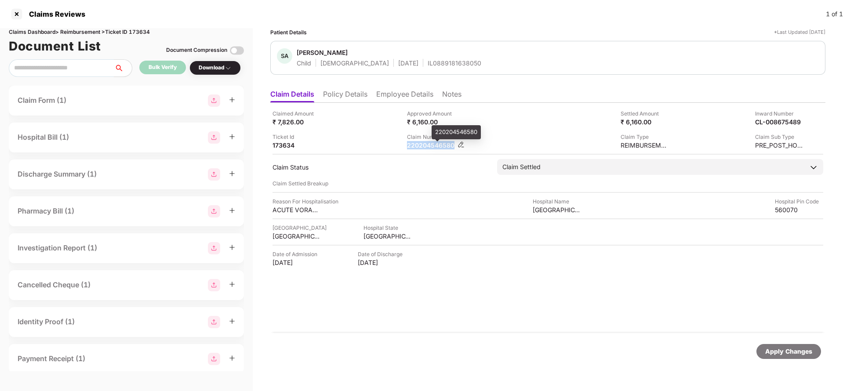
click at [430, 145] on div "220204546580" at bounding box center [431, 145] width 48 height 8
copy div "220204546580"
click at [800, 355] on div "Apply Changes" at bounding box center [789, 352] width 47 height 10
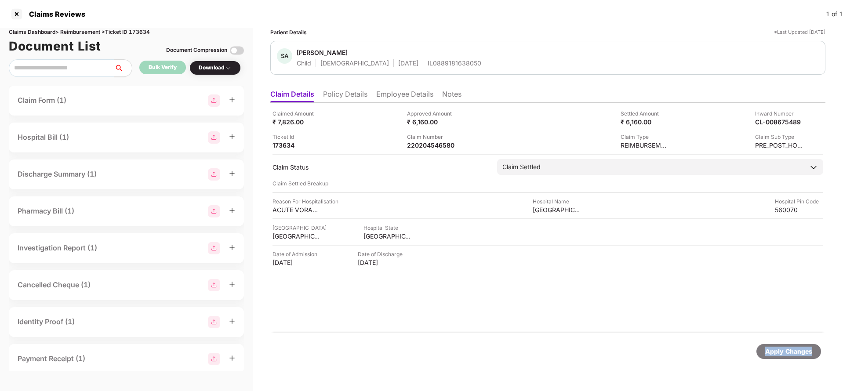
click at [800, 355] on div "Apply Changes" at bounding box center [789, 352] width 47 height 10
click at [134, 31] on div "Claims Dashboard > Reimbursement > Ticket ID 173634" at bounding box center [126, 32] width 235 height 8
copy div "173634"
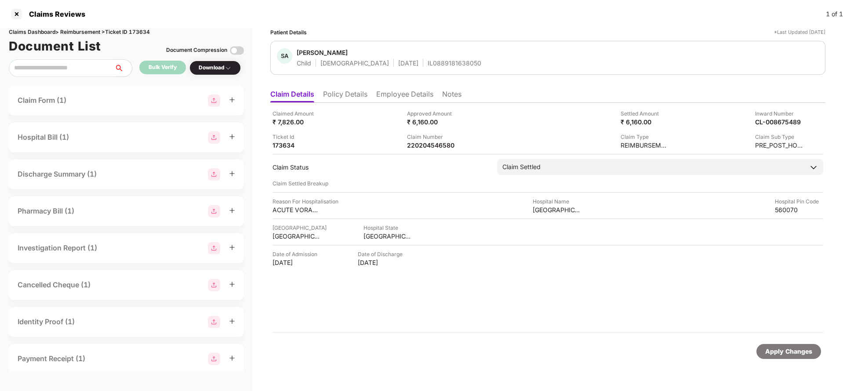
click at [777, 349] on div "Apply Changes" at bounding box center [789, 352] width 47 height 10
click at [776, 349] on div "Apply Changes" at bounding box center [789, 352] width 47 height 10
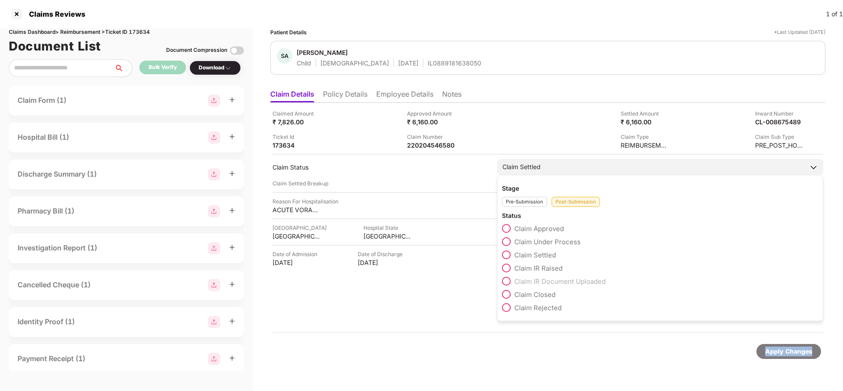
drag, startPoint x: 776, startPoint y: 349, endPoint x: 633, endPoint y: 159, distance: 237.7
click at [775, 349] on div "Apply Changes" at bounding box center [789, 352] width 47 height 10
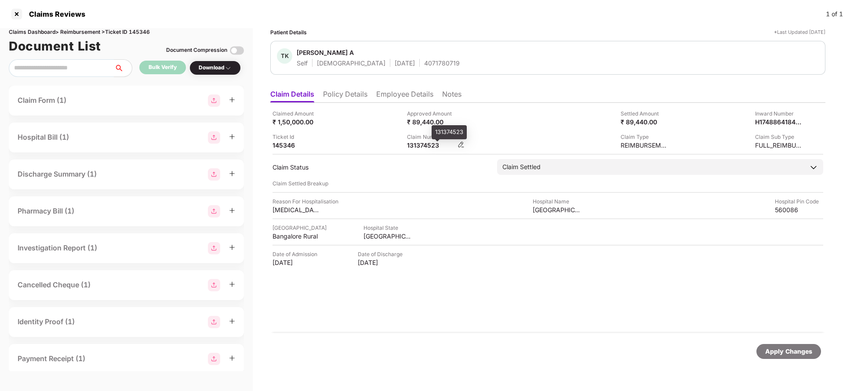
click at [412, 149] on div "131374523" at bounding box center [431, 145] width 48 height 8
copy div "131374523"
click at [782, 356] on div "Apply Changes" at bounding box center [789, 352] width 47 height 10
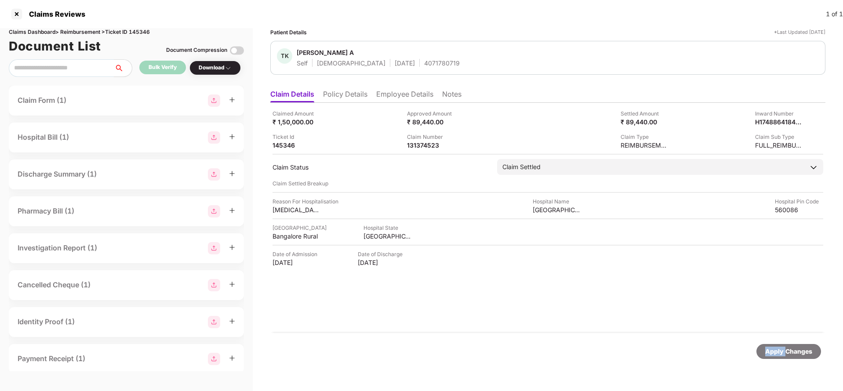
click at [782, 356] on div "Apply Changes" at bounding box center [789, 352] width 47 height 10
click at [143, 29] on div "Claims Dashboard > Reimbursement > Ticket ID 145346" at bounding box center [126, 32] width 235 height 8
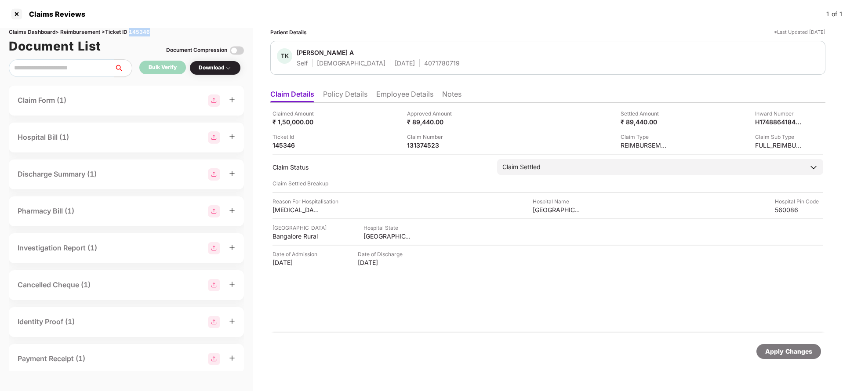
click at [143, 29] on div "Claims Dashboard > Reimbursement > Ticket ID 145346" at bounding box center [126, 32] width 235 height 8
copy div "145346"
click at [786, 350] on div "Apply Changes" at bounding box center [789, 352] width 47 height 10
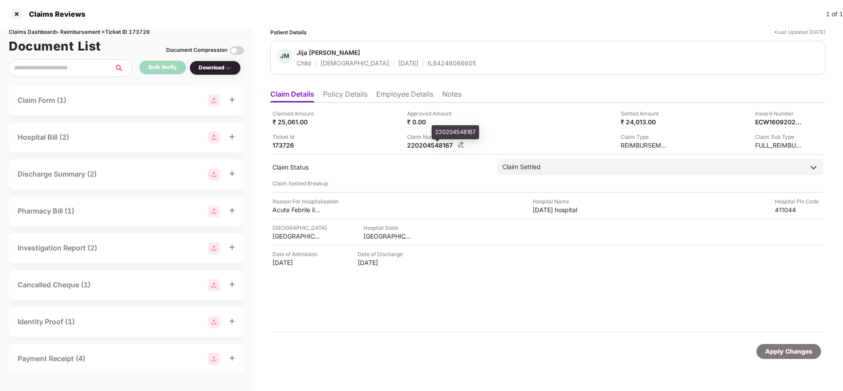
click at [433, 146] on div "220204548167" at bounding box center [431, 145] width 48 height 8
click at [418, 90] on li "Employee Details" at bounding box center [404, 96] width 57 height 13
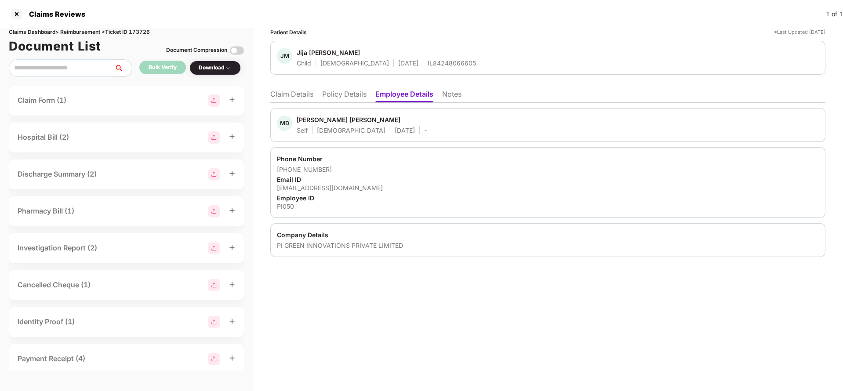
click at [269, 96] on div "Patient Details *Last Updated 07 Oct 2025 JM Jija Mayuresh Zirpe Child Female 2…" at bounding box center [548, 209] width 591 height 363
click at [285, 95] on li "Claim Details" at bounding box center [291, 96] width 43 height 13
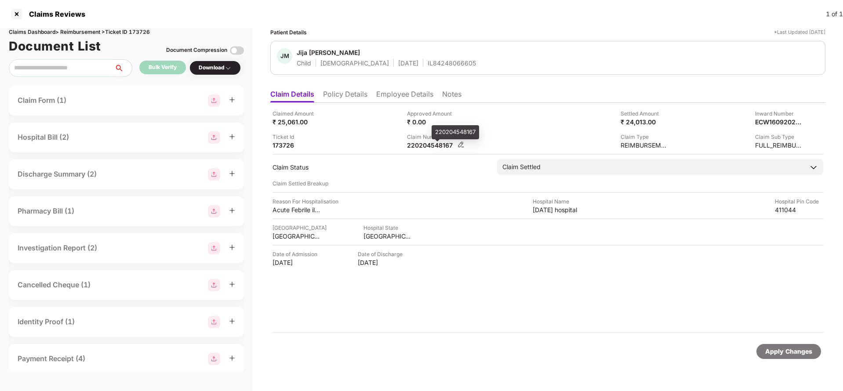
click at [432, 147] on div "220204548167" at bounding box center [431, 145] width 48 height 8
copy div "220204548167"
click at [777, 353] on div "Apply Changes" at bounding box center [789, 352] width 47 height 10
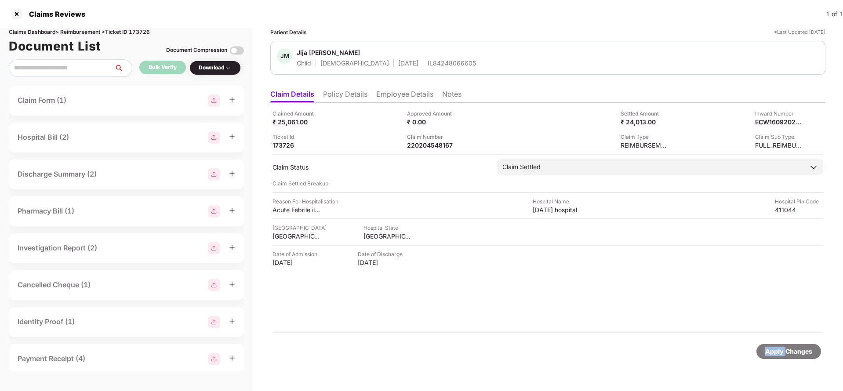
click at [777, 353] on div "Apply Changes" at bounding box center [789, 352] width 47 height 10
click at [777, 352] on div "Apply Changes" at bounding box center [789, 352] width 47 height 10
click at [142, 28] on div "Claims Dashboard > Reimbursement > Ticket ID 173726" at bounding box center [126, 32] width 235 height 8
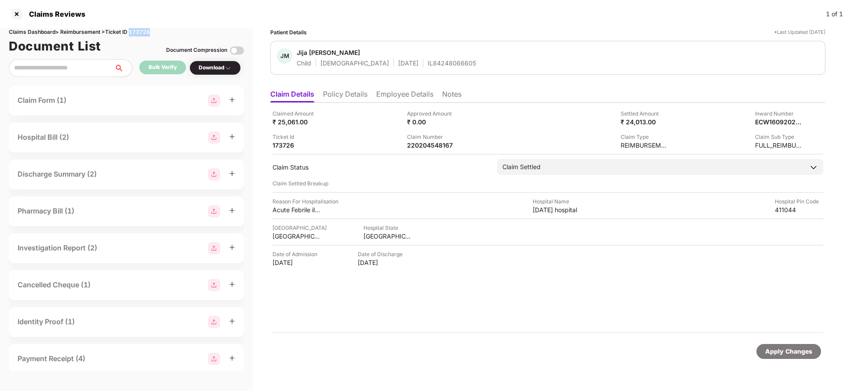
copy div "173726"
click at [795, 358] on div "Apply Changes" at bounding box center [789, 351] width 65 height 15
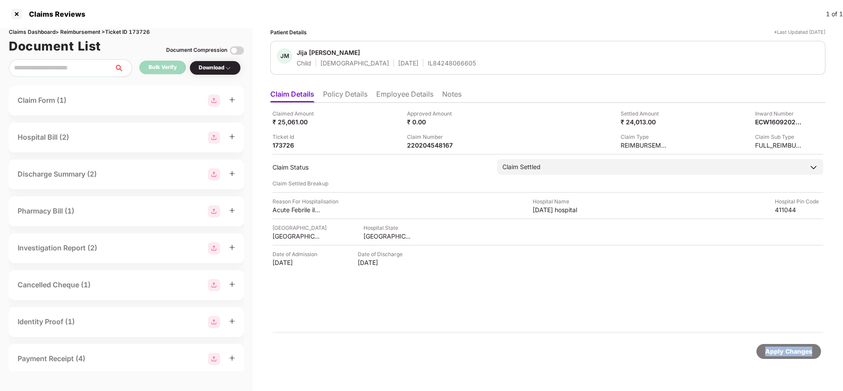
click at [795, 358] on div "Apply Changes" at bounding box center [789, 351] width 65 height 15
click at [423, 146] on div "220204547992" at bounding box center [431, 145] width 48 height 8
copy div "220204547992"
click at [811, 356] on div "Apply Changes" at bounding box center [789, 352] width 47 height 10
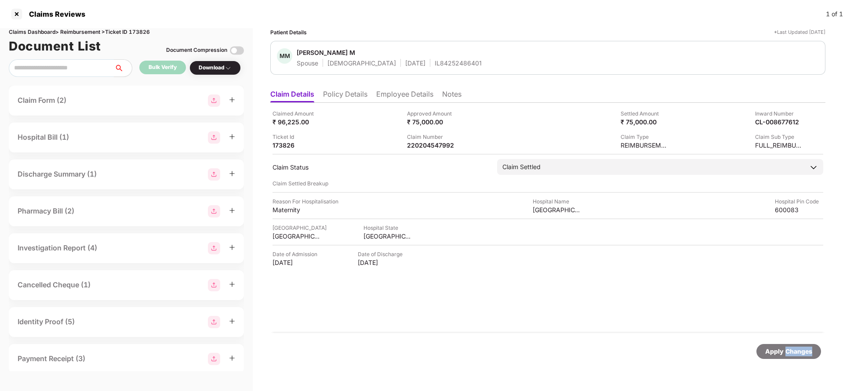
click at [811, 356] on div "Apply Changes" at bounding box center [789, 352] width 47 height 10
drag, startPoint x: 811, startPoint y: 356, endPoint x: 604, endPoint y: 261, distance: 227.4
click at [811, 356] on div "Apply Changes" at bounding box center [789, 352] width 47 height 10
click at [141, 27] on div "Claims Reviews 1 of 1" at bounding box center [421, 14] width 843 height 28
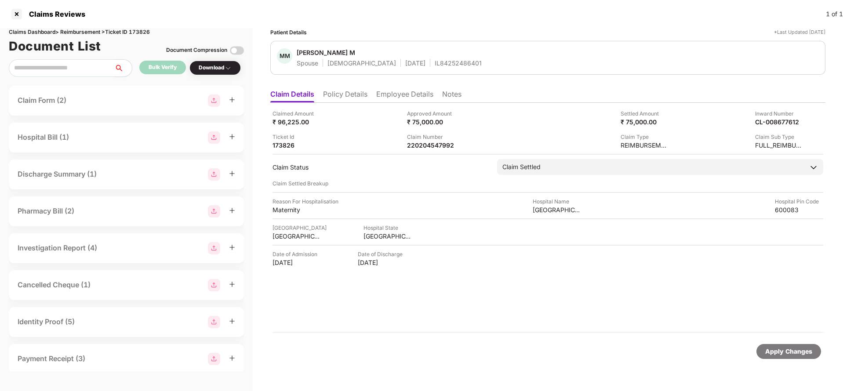
click at [141, 27] on div "Claims Reviews 1 of 1" at bounding box center [421, 14] width 843 height 28
click at [142, 30] on div "Claims Dashboard > Reimbursement > Ticket ID 173826" at bounding box center [126, 32] width 235 height 8
copy div "173826"
click at [806, 352] on div "Apply Changes" at bounding box center [789, 352] width 47 height 10
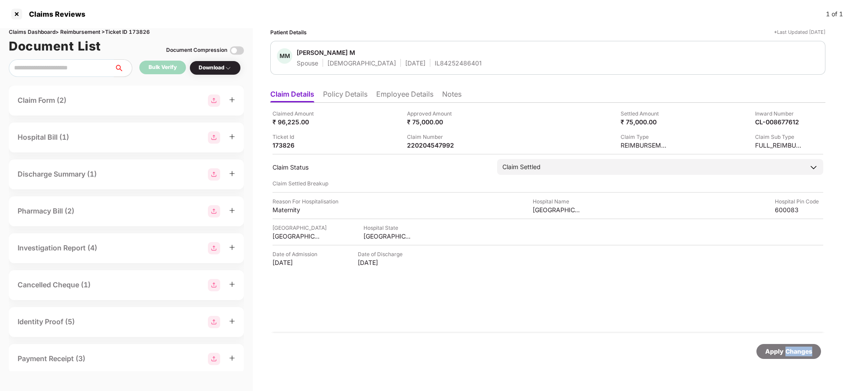
click at [806, 352] on div "Apply Changes" at bounding box center [789, 352] width 47 height 10
click at [422, 147] on div "220204548184" at bounding box center [431, 145] width 48 height 8
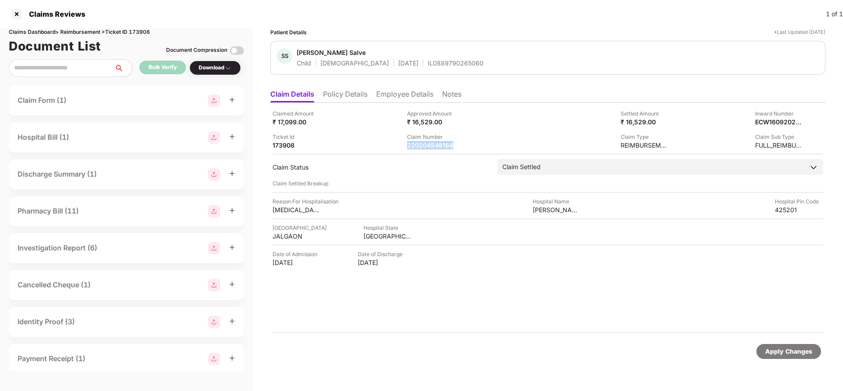
copy div "220204548184"
click at [787, 347] on div "Apply Changes" at bounding box center [789, 352] width 47 height 10
click at [141, 32] on div "Claims Dashboard > Reimbursement > Ticket ID 173908" at bounding box center [126, 32] width 235 height 8
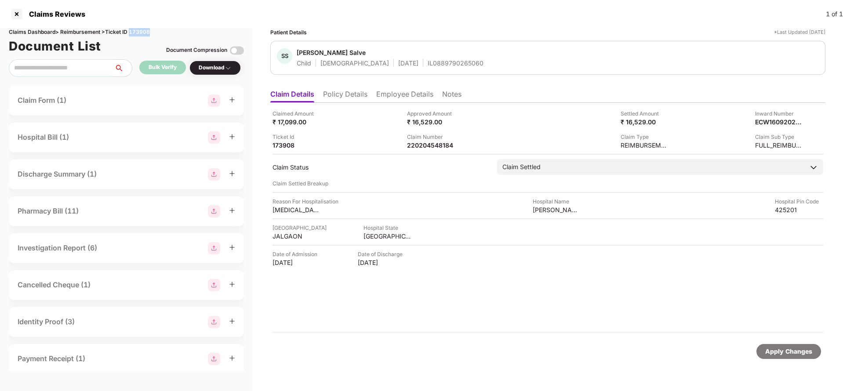
copy div "173908"
click at [783, 351] on div "Apply Changes" at bounding box center [789, 352] width 47 height 10
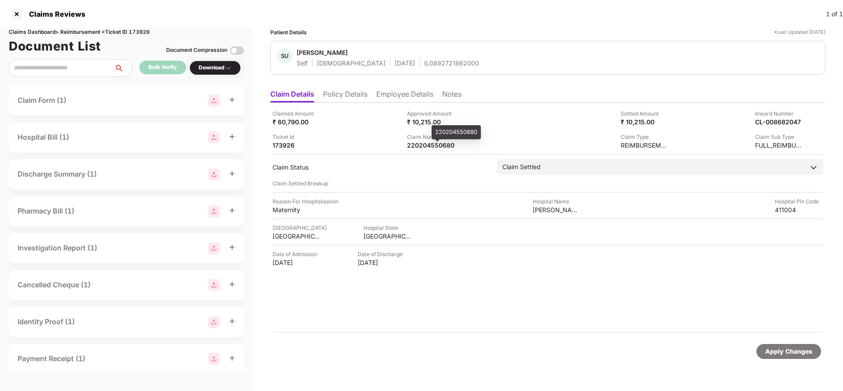
click at [415, 140] on div "Claim Number" at bounding box center [431, 137] width 48 height 8
click at [416, 143] on div "220204550680" at bounding box center [431, 145] width 48 height 8
copy div "220204550680"
click at [784, 352] on div "Apply Changes" at bounding box center [789, 352] width 47 height 10
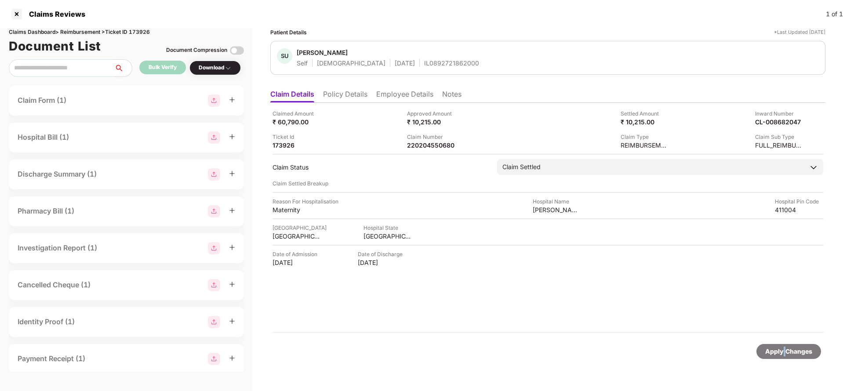
click at [784, 352] on div "Apply Changes" at bounding box center [789, 352] width 47 height 10
click at [137, 31] on div "Claims Dashboard > Reimbursement > Ticket ID 173926" at bounding box center [126, 32] width 235 height 8
copy div "173926"
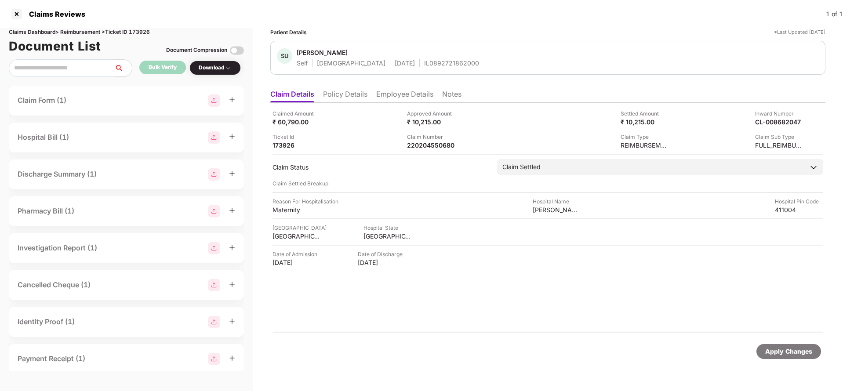
click at [792, 353] on div "Apply Changes" at bounding box center [789, 352] width 47 height 10
click at [789, 352] on div "Apply Changes" at bounding box center [789, 352] width 47 height 10
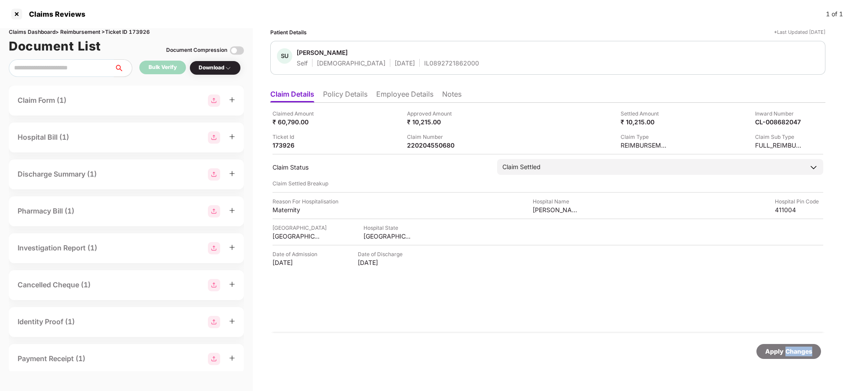
click at [789, 352] on div "Apply Changes" at bounding box center [789, 352] width 47 height 10
click at [142, 30] on div "Claims Dashboard > Reimbursement > Ticket ID 173926" at bounding box center [126, 32] width 235 height 8
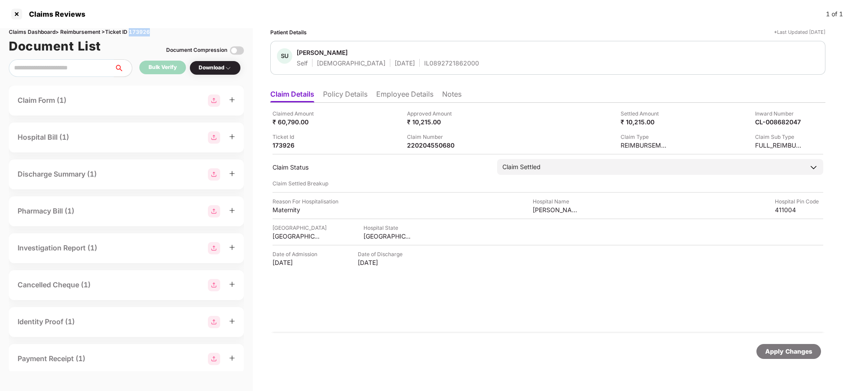
copy div "173926"
click at [777, 351] on div "Apply Changes" at bounding box center [789, 352] width 47 height 10
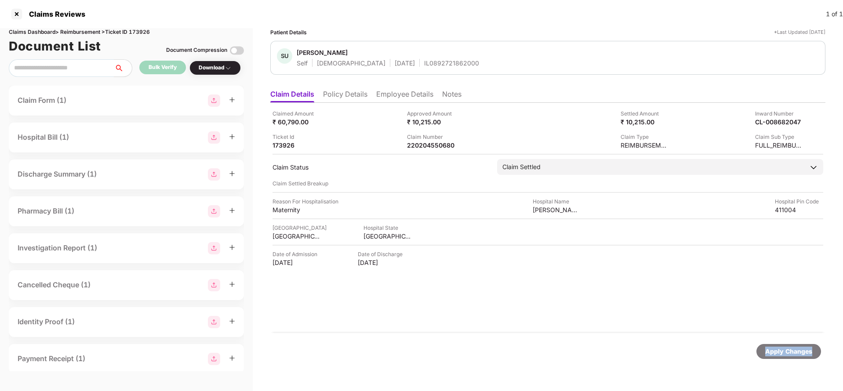
click at [777, 351] on div "Apply Changes" at bounding box center [789, 352] width 47 height 10
click at [431, 146] on div "220204545789" at bounding box center [431, 145] width 48 height 8
copy div "220204545789"
click at [787, 355] on div "Apply Changes" at bounding box center [789, 352] width 47 height 10
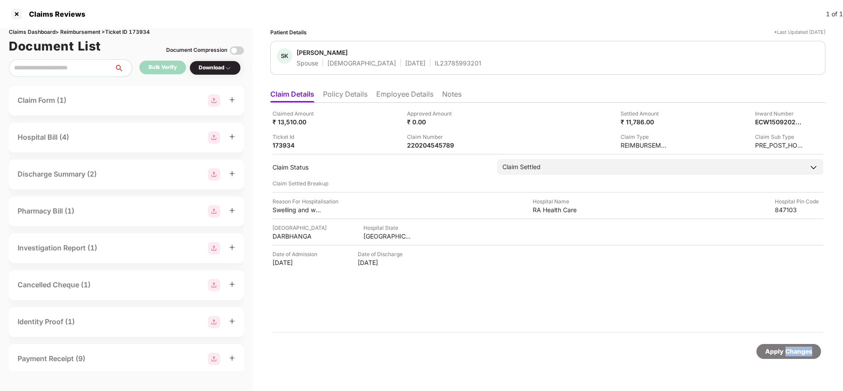
click at [787, 355] on div "Apply Changes" at bounding box center [789, 352] width 47 height 10
click at [135, 31] on div "Claims Dashboard > Reimbursement > Ticket ID 173934" at bounding box center [126, 32] width 235 height 8
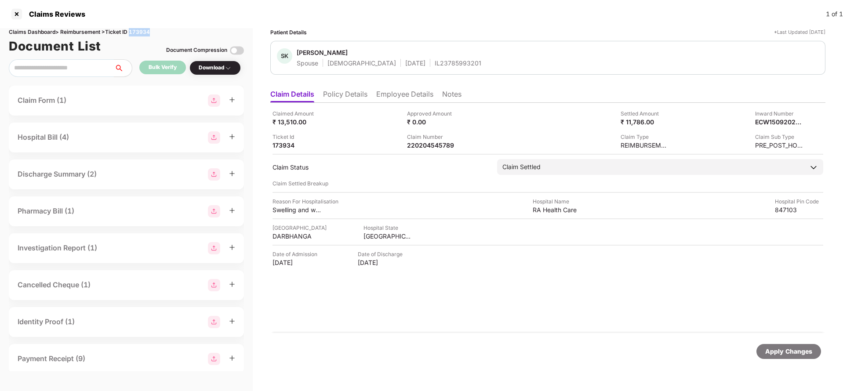
copy div "173934"
click at [785, 356] on div "Apply Changes" at bounding box center [789, 352] width 47 height 10
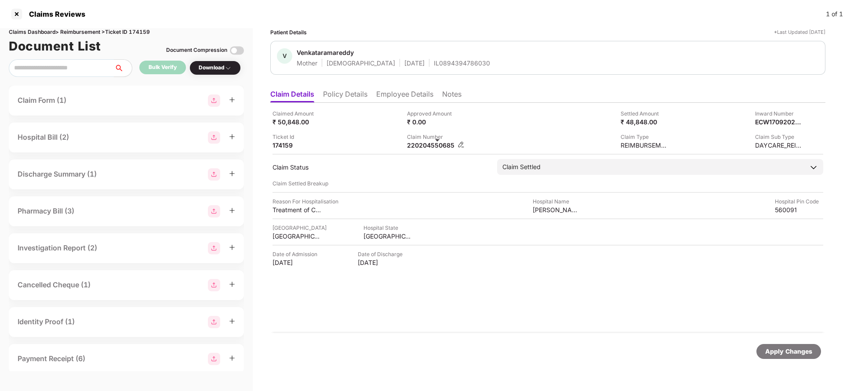
click at [438, 143] on div "220204550685" at bounding box center [431, 145] width 48 height 8
copy div "220204550685"
click at [774, 347] on div "Apply Changes" at bounding box center [789, 352] width 47 height 10
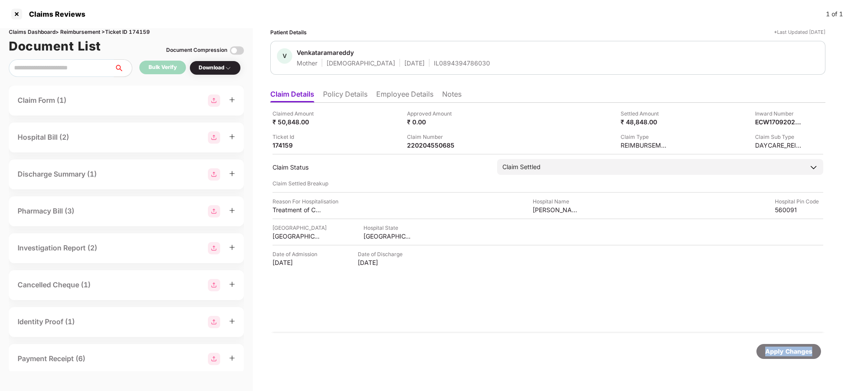
click at [774, 347] on div "Apply Changes" at bounding box center [789, 352] width 47 height 10
click at [139, 30] on div "Claims Dashboard > Reimbursement > Ticket ID 174159" at bounding box center [126, 32] width 235 height 8
copy div "174159"
click at [773, 355] on div "Apply Changes" at bounding box center [789, 352] width 47 height 10
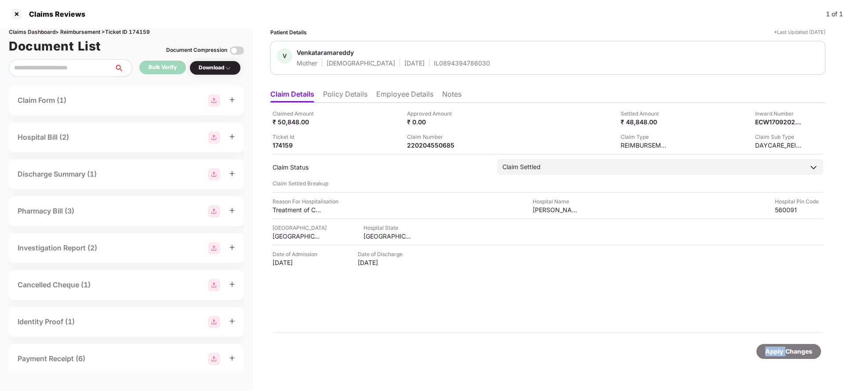
click at [773, 355] on div "Apply Changes" at bounding box center [789, 352] width 47 height 10
click at [434, 146] on div "220204550668" at bounding box center [431, 145] width 48 height 8
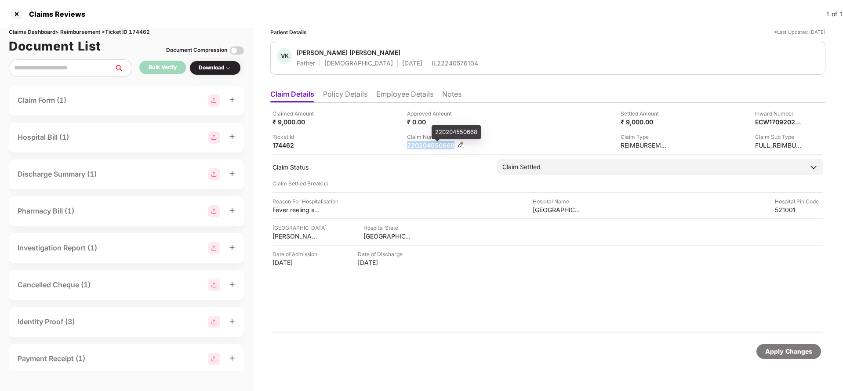
copy div "220204550668"
click at [777, 350] on div "Apply Changes" at bounding box center [789, 352] width 47 height 10
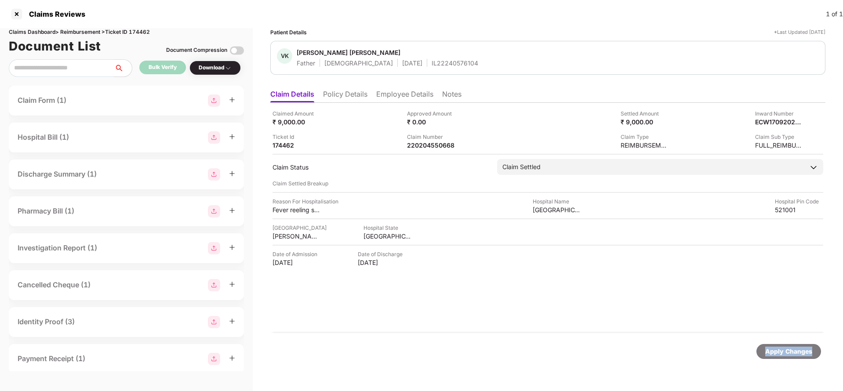
click at [135, 32] on div "Claims Dashboard > Reimbursement > Ticket ID 174462" at bounding box center [126, 32] width 235 height 8
copy div "174462"
click at [784, 346] on div "Apply Changes" at bounding box center [789, 351] width 65 height 15
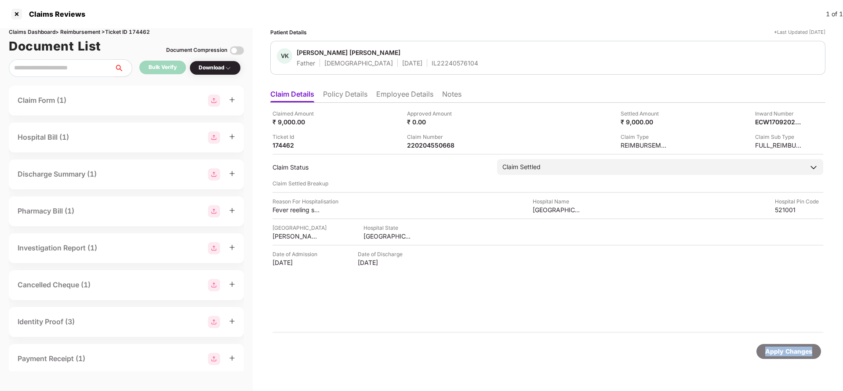
click at [784, 346] on div "Apply Changes" at bounding box center [789, 351] width 65 height 15
click at [441, 146] on div "220204553408" at bounding box center [431, 145] width 48 height 8
copy div "220204553408"
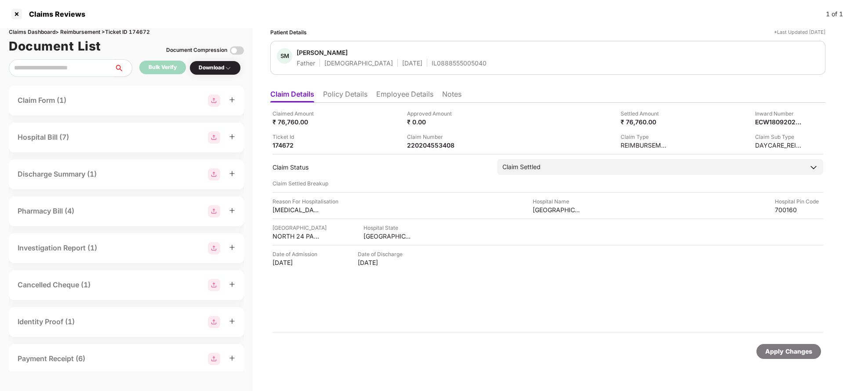
click at [785, 351] on div "Apply Changes" at bounding box center [789, 352] width 47 height 10
click at [152, 34] on div "Claims Dashboard > Reimbursement > Ticket ID 174672" at bounding box center [126, 32] width 235 height 8
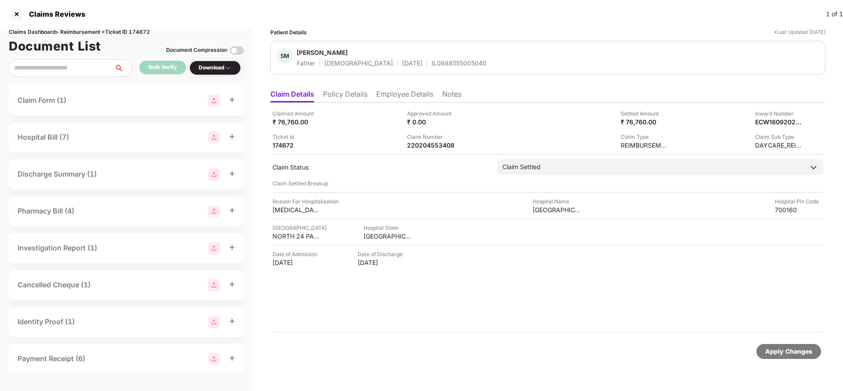
click at [136, 31] on div "Claims Dashboard > Reimbursement > Ticket ID 174672" at bounding box center [126, 32] width 235 height 8
copy div "174672"
click at [780, 348] on div "Apply Changes" at bounding box center [789, 352] width 47 height 10
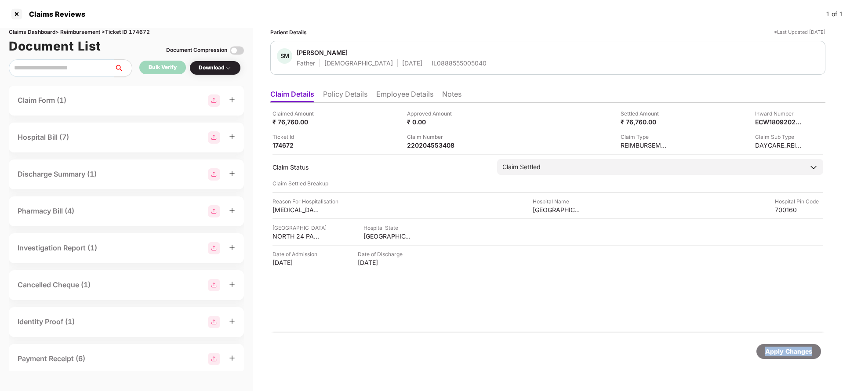
click at [780, 348] on div "Apply Changes" at bounding box center [789, 352] width 47 height 10
click at [440, 146] on div "220204550648" at bounding box center [431, 145] width 48 height 8
click at [439, 146] on div "220204550648" at bounding box center [431, 145] width 48 height 8
copy div "220204550648"
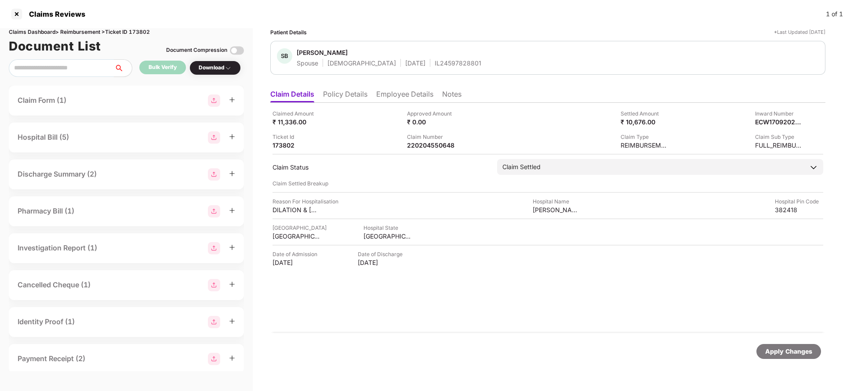
click at [793, 350] on div "Apply Changes" at bounding box center [789, 352] width 47 height 10
click at [139, 31] on div "Claims Dashboard > Reimbursement > Ticket ID 173802" at bounding box center [126, 32] width 235 height 8
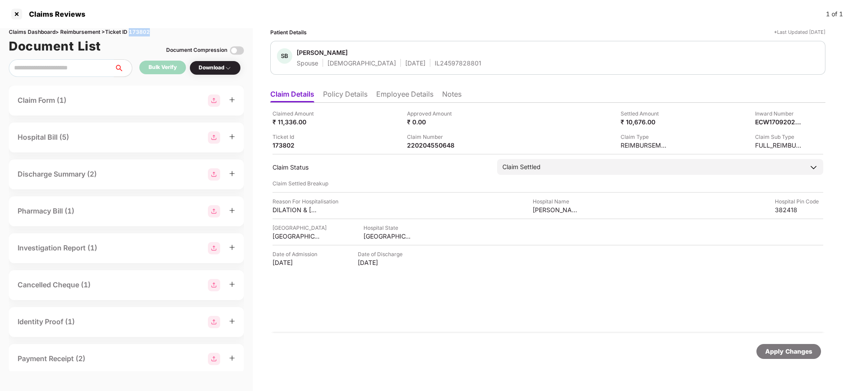
click at [139, 31] on div "Claims Dashboard > Reimbursement > Ticket ID 173802" at bounding box center [126, 32] width 235 height 8
copy div "173802"
click at [795, 348] on div "Apply Changes" at bounding box center [789, 352] width 47 height 10
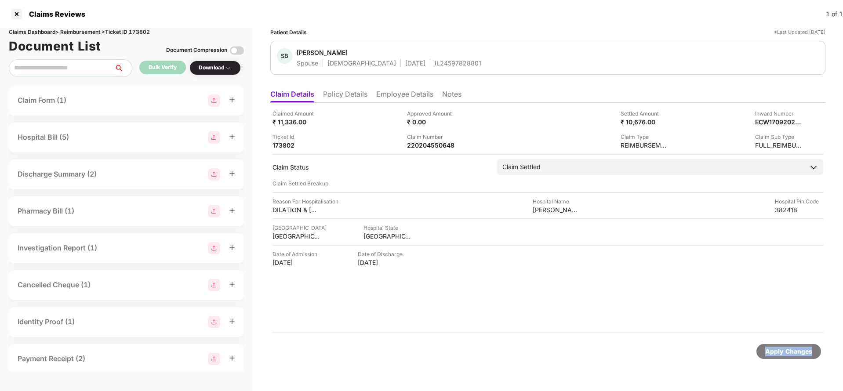
click at [795, 348] on div "Apply Changes" at bounding box center [789, 352] width 47 height 10
click at [791, 338] on div "Apply Changes" at bounding box center [547, 351] width 555 height 37
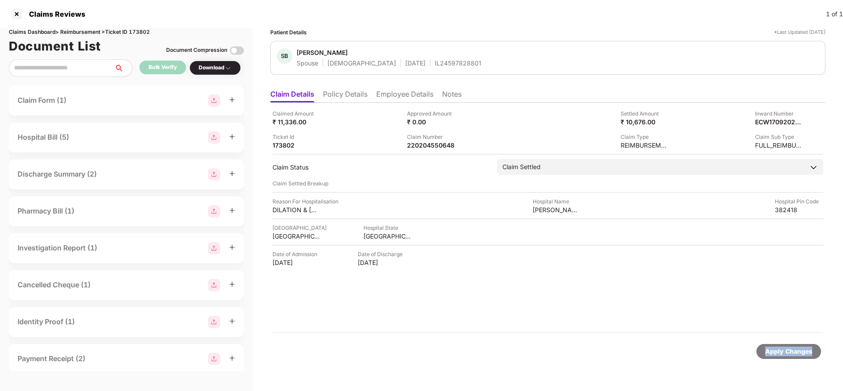
click at [791, 338] on div "Apply Changes" at bounding box center [547, 351] width 555 height 37
click at [356, 97] on li "Policy Details" at bounding box center [345, 96] width 44 height 13
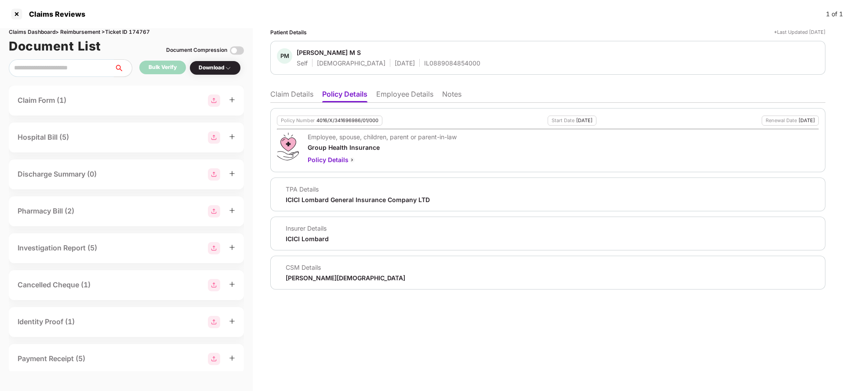
click at [284, 90] on li "Claim Details" at bounding box center [291, 96] width 43 height 13
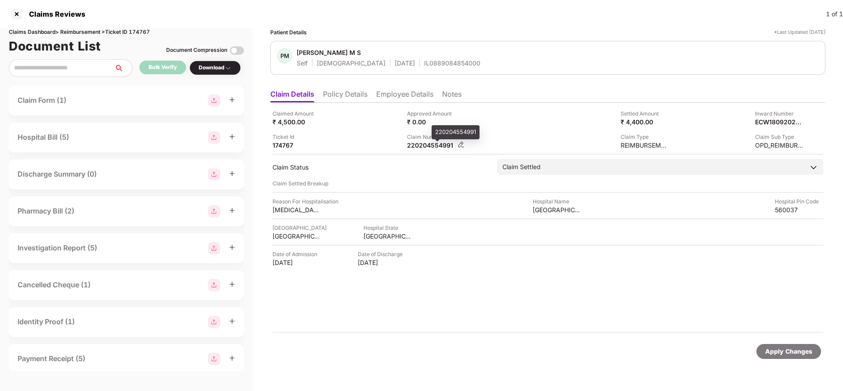
click at [421, 144] on div "220204554991" at bounding box center [431, 145] width 48 height 8
copy div "220204554991"
click at [780, 357] on div "Apply Changes" at bounding box center [789, 351] width 65 height 15
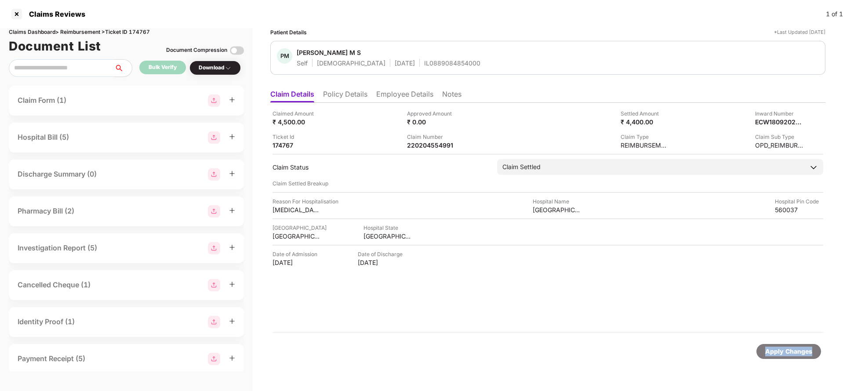
click at [780, 357] on div "Apply Changes" at bounding box center [789, 351] width 65 height 15
click at [148, 29] on div "Claims Dashboard > Reimbursement > Ticket ID 174767" at bounding box center [126, 32] width 235 height 8
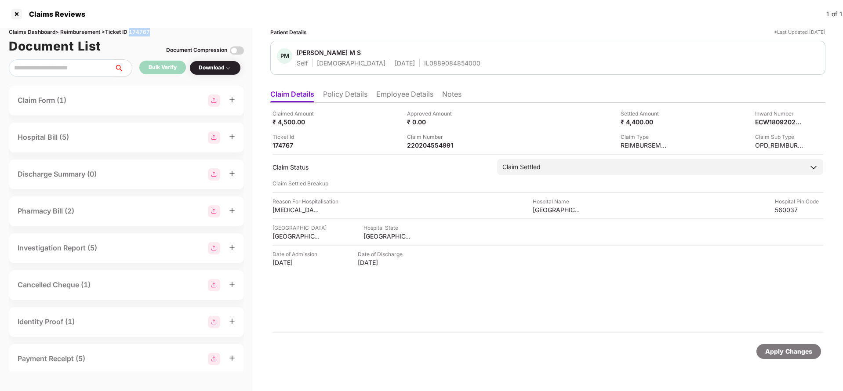
copy div "174767"
click at [789, 351] on div "Apply Changes" at bounding box center [789, 352] width 47 height 10
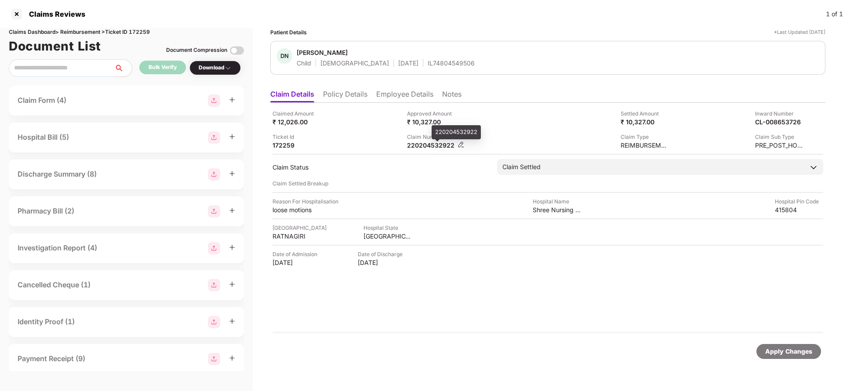
click at [423, 144] on div "220204532922" at bounding box center [431, 145] width 48 height 8
copy div "220204532922"
click at [789, 356] on div "Apply Changes" at bounding box center [789, 352] width 47 height 10
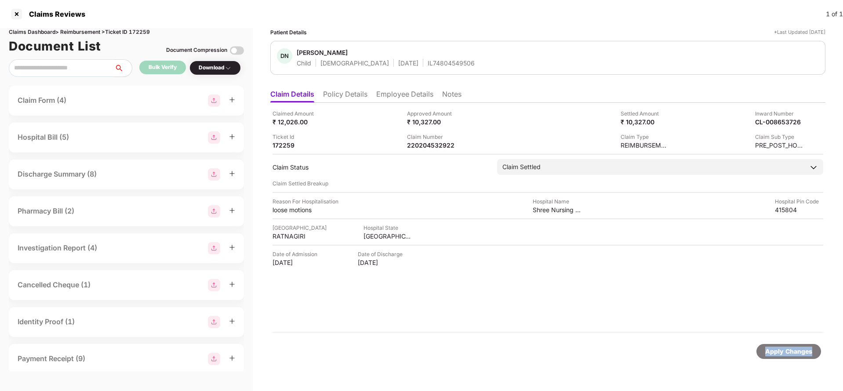
click at [789, 356] on div "Apply Changes" at bounding box center [789, 352] width 47 height 10
click at [142, 28] on div "Claims Dashboard > Reimbursement > Ticket ID 172259" at bounding box center [126, 32] width 235 height 8
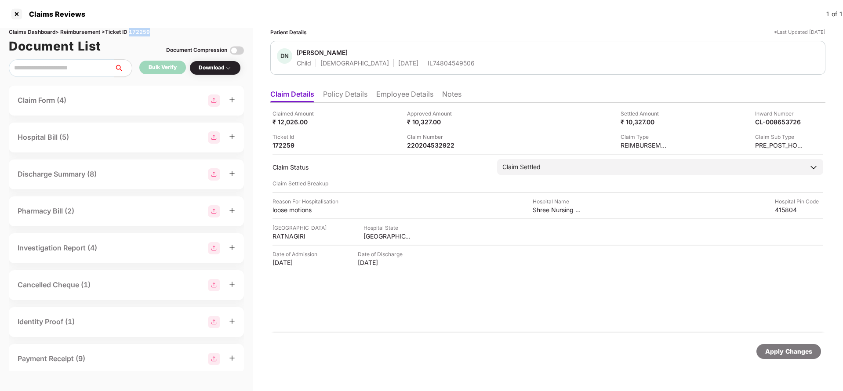
copy div "172259"
click at [801, 352] on div "Apply Changes" at bounding box center [789, 352] width 47 height 10
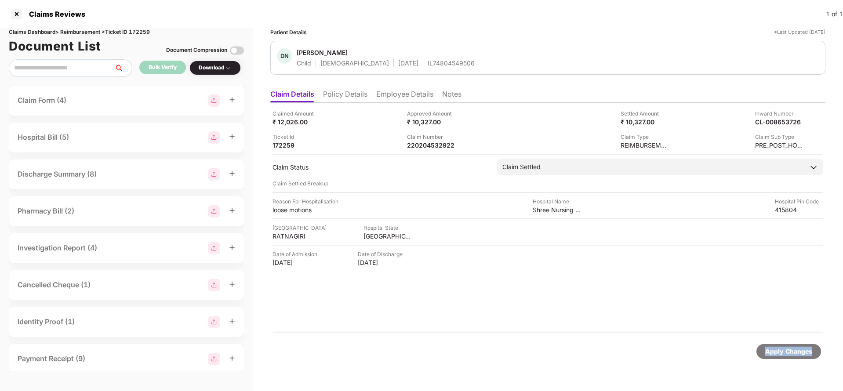
click at [801, 352] on div "Apply Changes" at bounding box center [789, 352] width 47 height 10
click at [423, 144] on div "220204564102" at bounding box center [431, 145] width 48 height 8
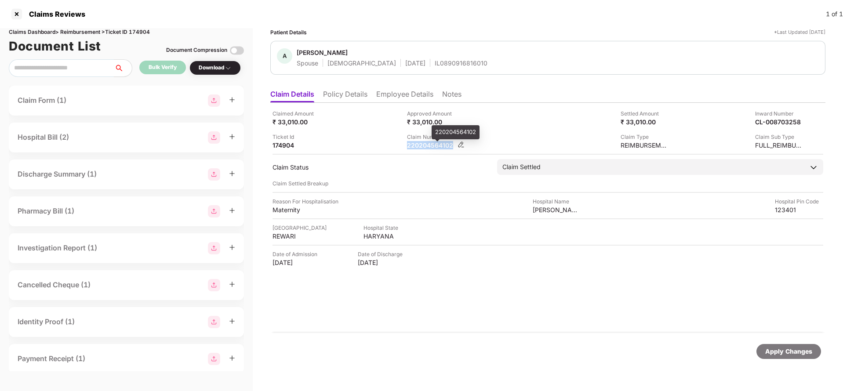
copy div "220204564102"
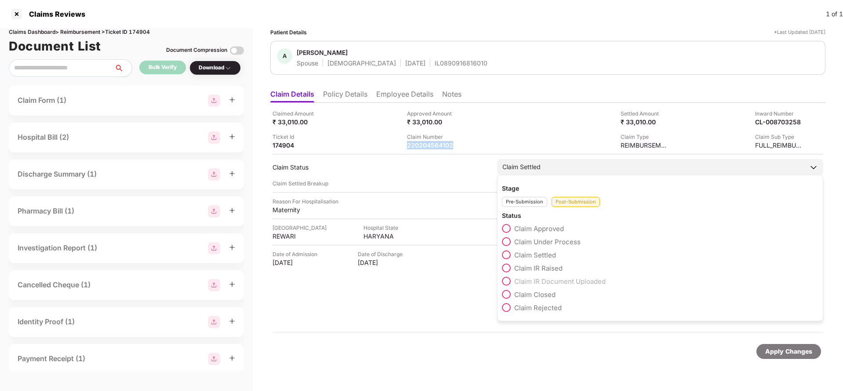
copy div "220204564102"
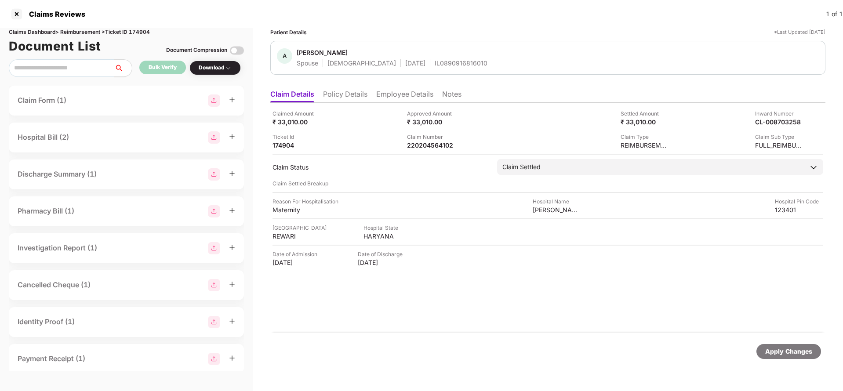
click at [773, 357] on div "Apply Changes" at bounding box center [789, 351] width 65 height 15
click at [145, 31] on div "Claims Dashboard > Reimbursement > Ticket ID 174904" at bounding box center [126, 32] width 235 height 8
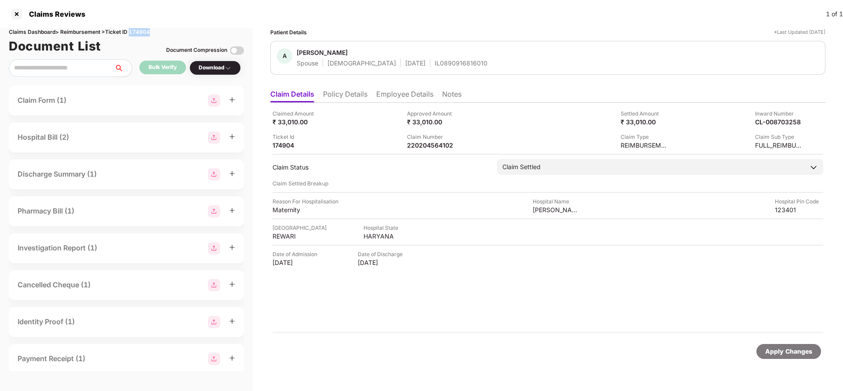
click at [145, 31] on div "Claims Dashboard > Reimbursement > Ticket ID 174904" at bounding box center [126, 32] width 235 height 8
copy div "174904"
click at [797, 357] on div "Apply Changes" at bounding box center [789, 351] width 65 height 15
click at [797, 356] on div "Apply Changes" at bounding box center [789, 352] width 47 height 10
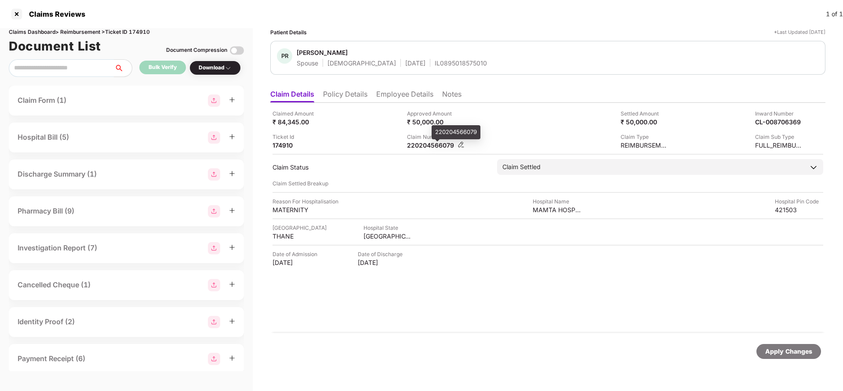
click at [429, 146] on div "220204566079" at bounding box center [431, 145] width 48 height 8
copy div "220204566079"
click at [798, 350] on div "Apply Changes" at bounding box center [789, 352] width 47 height 10
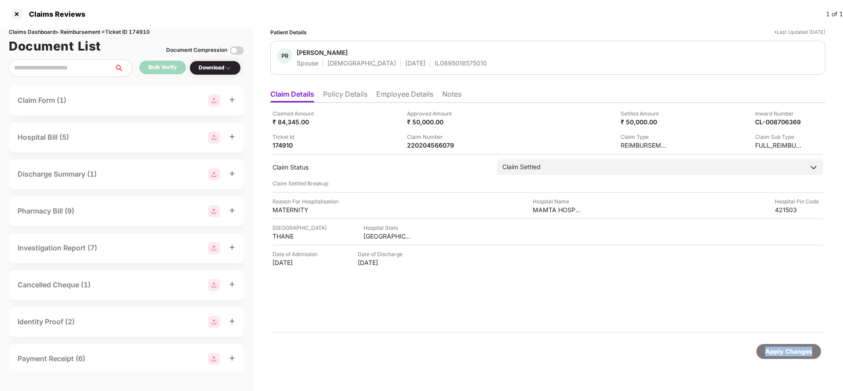
click at [798, 350] on div "Apply Changes" at bounding box center [789, 352] width 47 height 10
click at [144, 32] on div "Claims Dashboard > Reimbursement > Ticket ID 174910" at bounding box center [126, 32] width 235 height 8
copy div "174910"
click at [796, 350] on div "Apply Changes" at bounding box center [789, 352] width 47 height 10
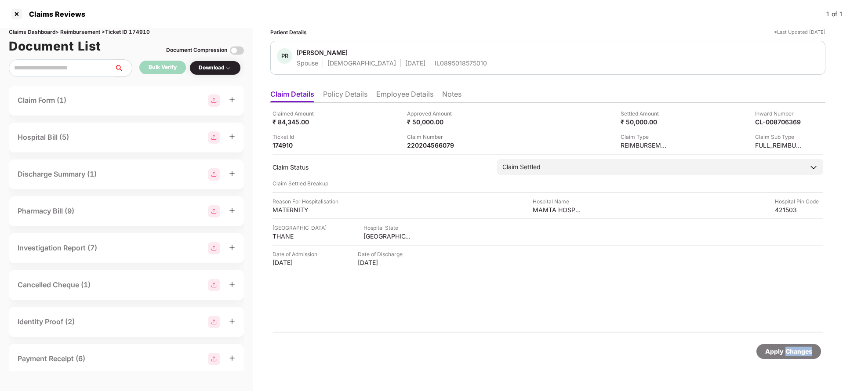
click at [796, 350] on div "Apply Changes" at bounding box center [789, 352] width 47 height 10
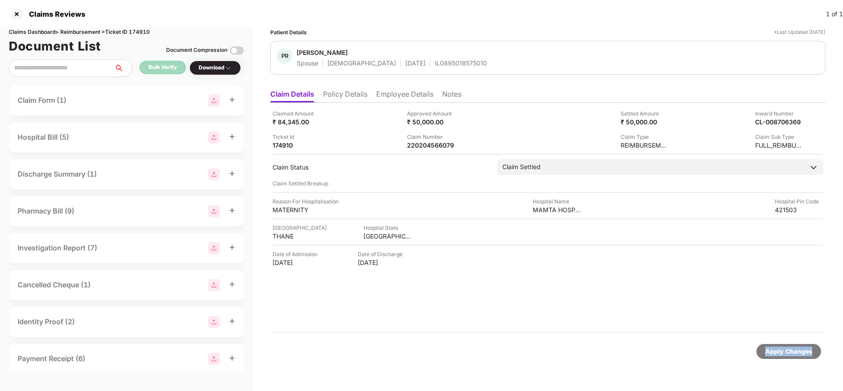
click at [796, 349] on div "Apply Changes" at bounding box center [789, 352] width 47 height 10
drag, startPoint x: 796, startPoint y: 349, endPoint x: 750, endPoint y: 300, distance: 67.5
click at [796, 349] on div "Apply Changes" at bounding box center [789, 352] width 47 height 10
click at [423, 148] on div "220204536234-1" at bounding box center [431, 145] width 48 height 8
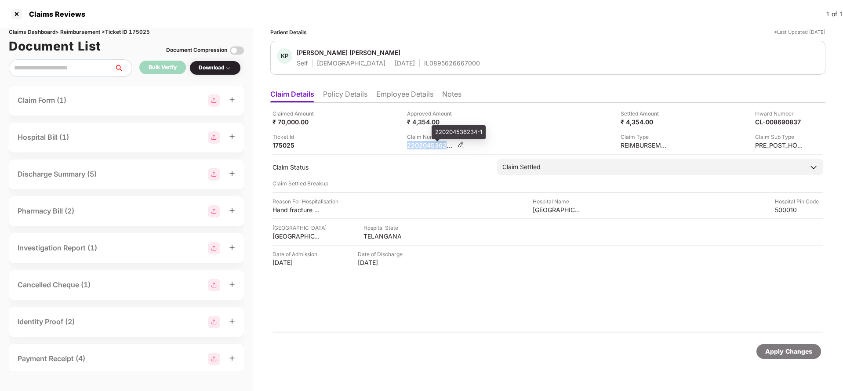
click at [423, 148] on div "220204536234-1" at bounding box center [431, 145] width 48 height 8
copy div
click at [417, 100] on li "Employee Details" at bounding box center [404, 96] width 57 height 13
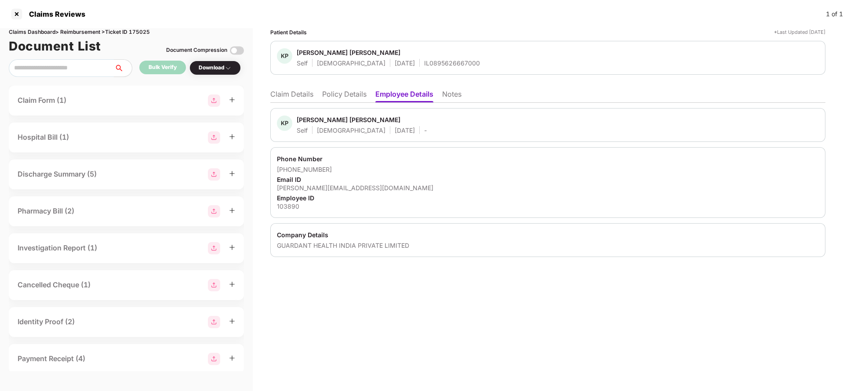
click at [288, 89] on ul "Claim Details Policy Details Employee Details Notes" at bounding box center [547, 94] width 555 height 18
click at [289, 94] on li "Claim Details" at bounding box center [291, 96] width 43 height 13
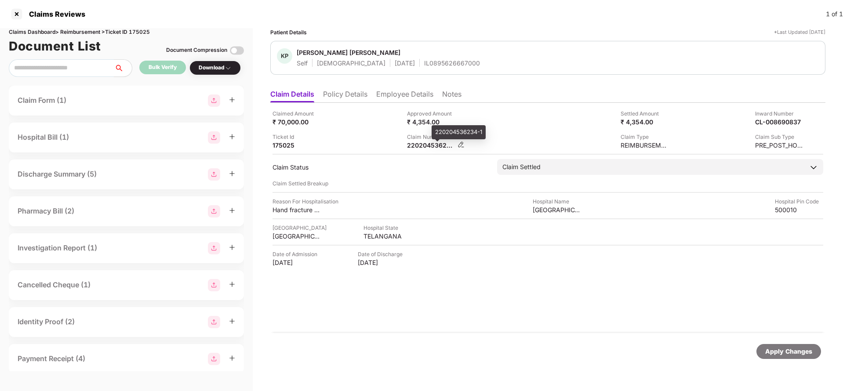
click at [434, 145] on div "220204536234-1" at bounding box center [431, 145] width 48 height 8
copy div
click at [782, 352] on div "Apply Changes" at bounding box center [789, 352] width 47 height 10
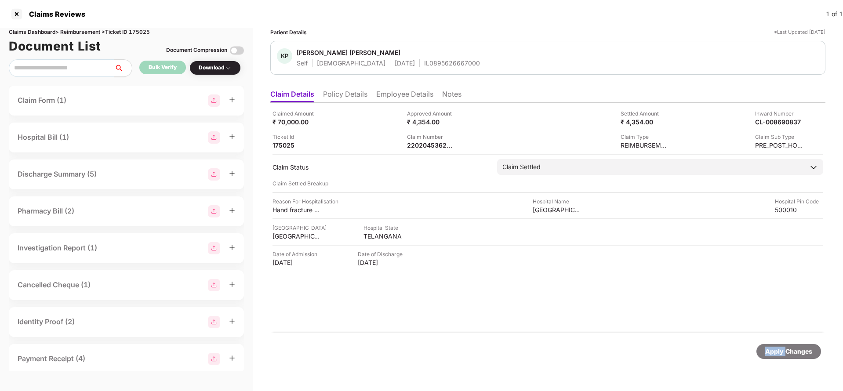
click at [782, 352] on div "Apply Changes" at bounding box center [789, 352] width 47 height 10
click at [144, 27] on div "Claims Reviews 1 of 1" at bounding box center [421, 14] width 843 height 28
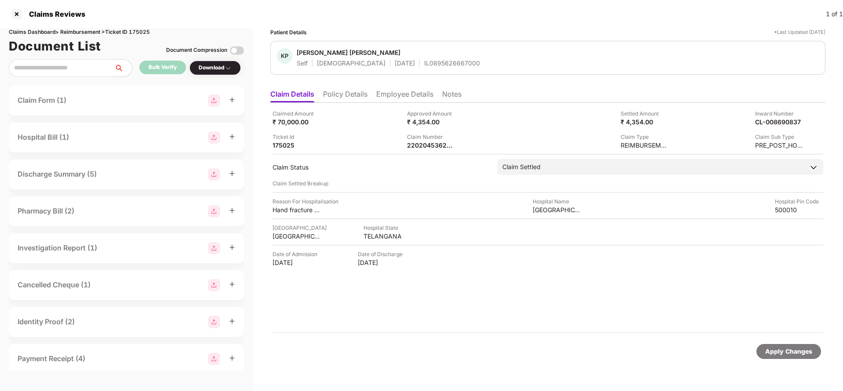
click at [144, 30] on div "Claims Dashboard > Reimbursement > Ticket ID 175025" at bounding box center [126, 32] width 235 height 8
copy div "175025"
click at [779, 358] on div "Apply Changes" at bounding box center [789, 351] width 65 height 15
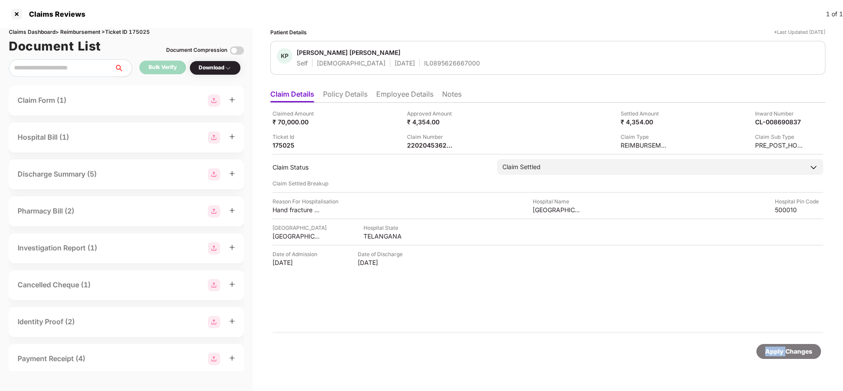
click at [779, 358] on div "Apply Changes" at bounding box center [789, 351] width 65 height 15
click at [419, 142] on div "220204536706-1" at bounding box center [431, 145] width 48 height 8
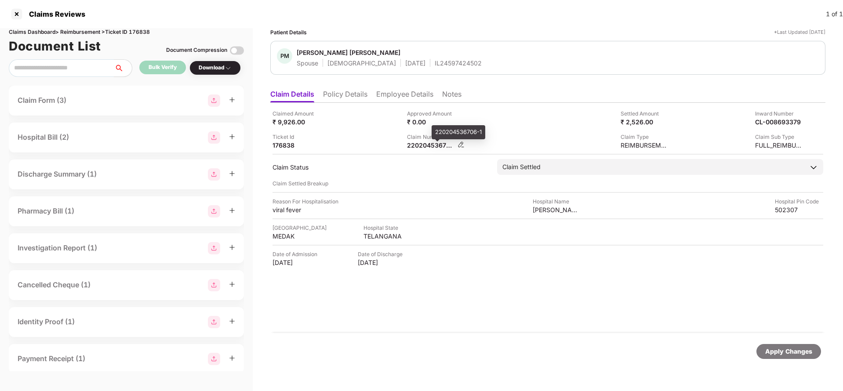
click at [419, 142] on div "220204536706-1" at bounding box center [431, 145] width 48 height 8
copy div
click at [805, 354] on div "Apply Changes" at bounding box center [789, 352] width 47 height 10
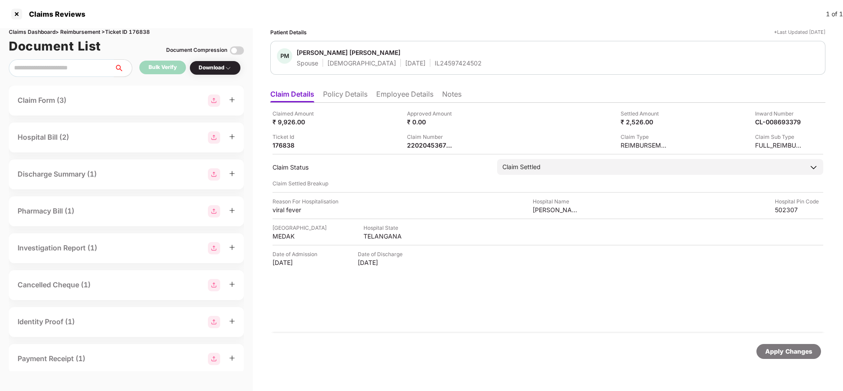
click at [152, 32] on div "Claims Dashboard > Reimbursement > Ticket ID 176838" at bounding box center [126, 32] width 235 height 8
click at [146, 32] on div "Claims Dashboard > Reimbursement > Ticket ID 176838" at bounding box center [126, 32] width 235 height 8
copy div "176838"
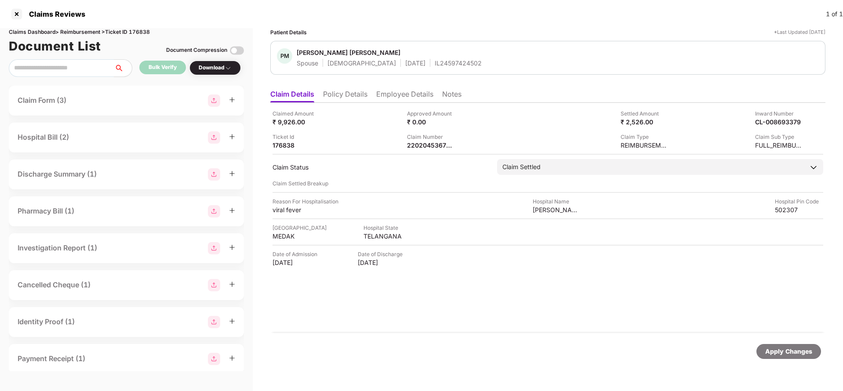
click at [780, 349] on div "Apply Changes" at bounding box center [789, 352] width 47 height 10
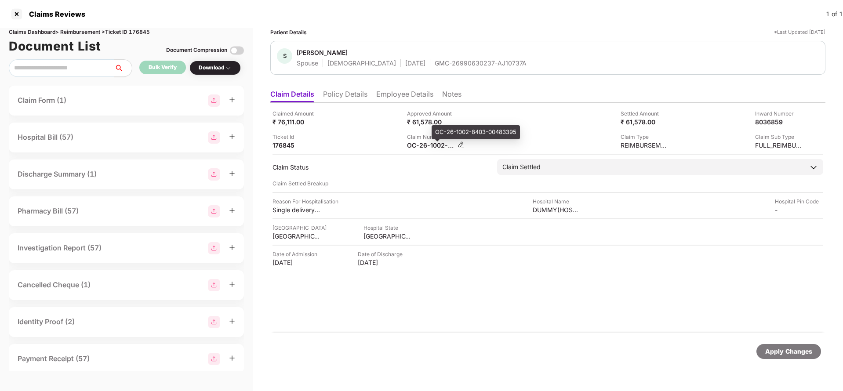
click at [427, 148] on div "OC-26-1002-8403-00483395" at bounding box center [431, 145] width 48 height 8
copy div
click at [797, 346] on div "Apply Changes" at bounding box center [789, 351] width 65 height 15
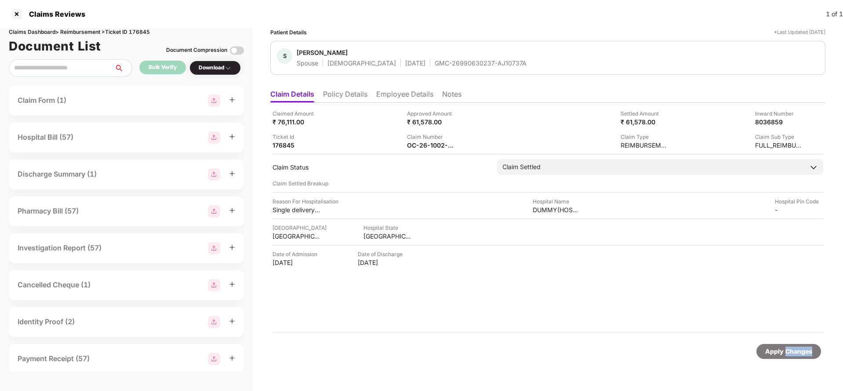
click at [797, 346] on div "Apply Changes" at bounding box center [789, 351] width 65 height 15
click at [137, 34] on div "Claims Dashboard > Reimbursement > Ticket ID 176845" at bounding box center [126, 32] width 235 height 8
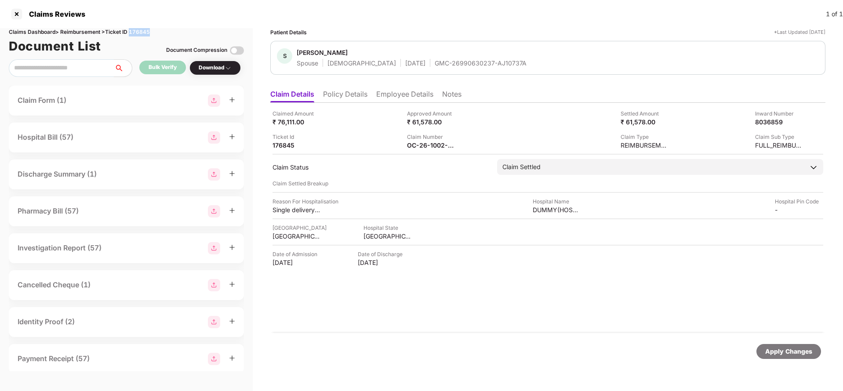
copy div "176845"
click at [781, 354] on div "Apply Changes" at bounding box center [789, 352] width 47 height 10
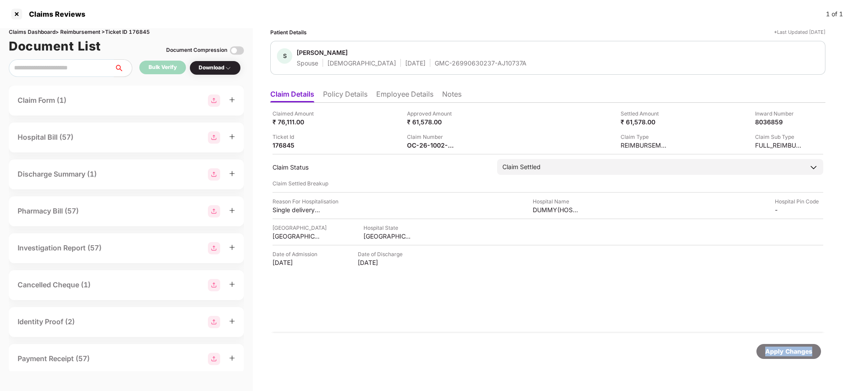
click at [781, 354] on div "Apply Changes" at bounding box center [789, 352] width 47 height 10
click at [442, 143] on div "220204537217" at bounding box center [431, 145] width 48 height 8
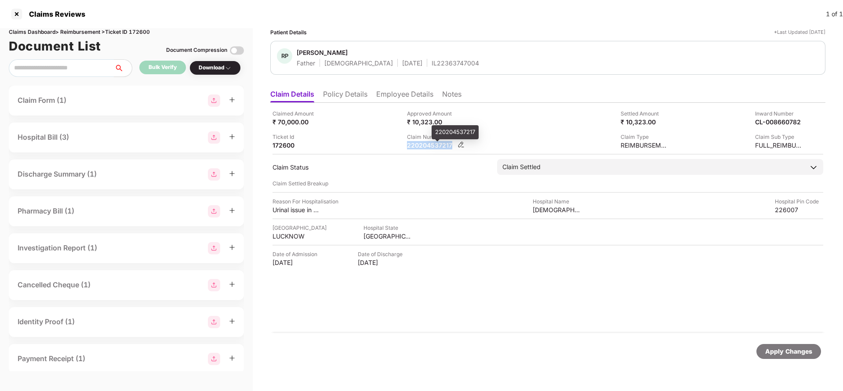
copy div "220204537217"
click at [809, 352] on div "Apply Changes" at bounding box center [789, 352] width 47 height 10
click at [135, 30] on div "Claims Dashboard > Reimbursement > Ticket ID 172600" at bounding box center [126, 32] width 235 height 8
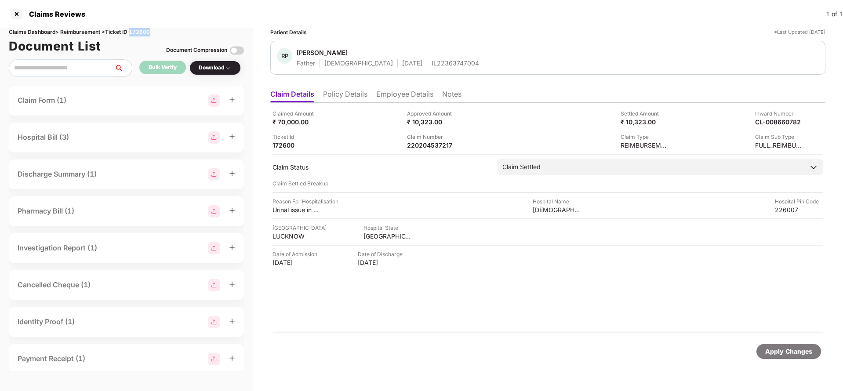
click at [135, 30] on div "Claims Dashboard > Reimbursement > Ticket ID 172600" at bounding box center [126, 32] width 235 height 8
copy div "172600"
click at [767, 346] on div "Apply Changes" at bounding box center [789, 351] width 65 height 15
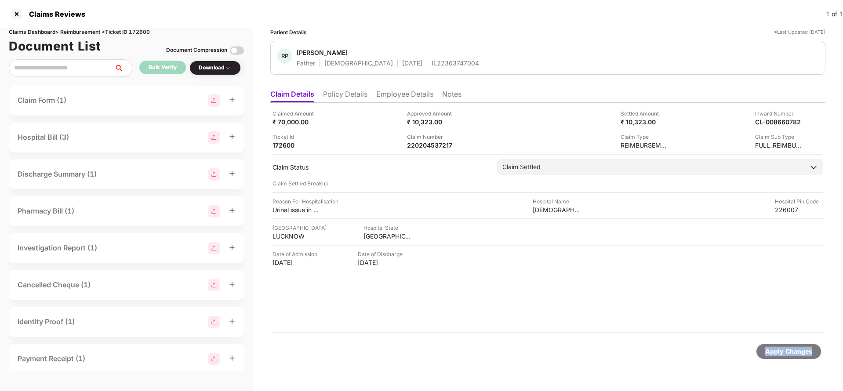
click at [767, 346] on div "Apply Changes" at bounding box center [789, 351] width 65 height 15
click at [433, 141] on div "220204561972" at bounding box center [431, 145] width 48 height 8
copy div "220204561972"
click at [779, 357] on div "Apply Changes" at bounding box center [789, 351] width 65 height 15
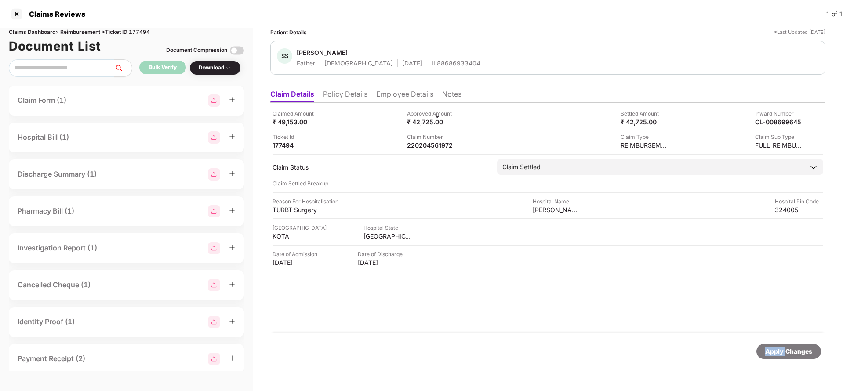
click at [779, 357] on div "Apply Changes" at bounding box center [789, 351] width 65 height 15
click at [147, 30] on div "Claims Dashboard > Reimbursement > Ticket ID 177494" at bounding box center [126, 32] width 235 height 8
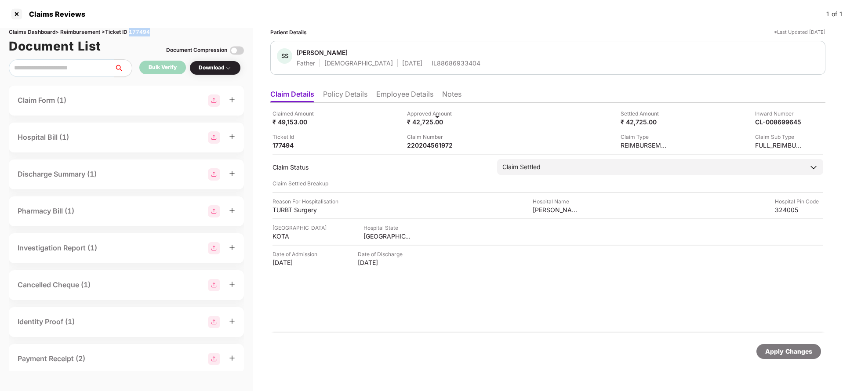
copy div "177494"
click at [779, 355] on div "Apply Changes" at bounding box center [789, 352] width 47 height 10
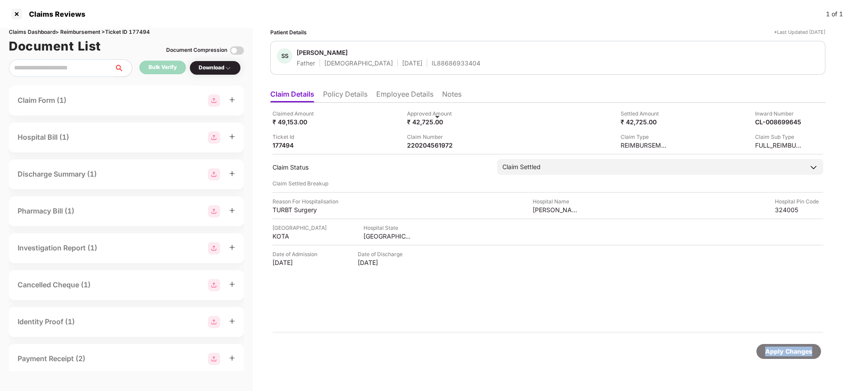
click at [779, 355] on div "Apply Changes" at bounding box center [789, 352] width 47 height 10
click at [782, 348] on div "Apply Changes" at bounding box center [789, 352] width 47 height 10
click at [784, 358] on div "Apply Changes" at bounding box center [789, 351] width 65 height 15
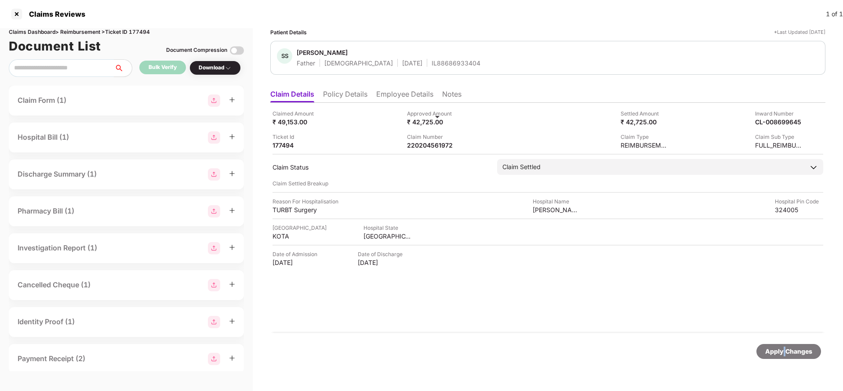
click at [784, 358] on div "Apply Changes" at bounding box center [789, 351] width 65 height 15
click at [788, 348] on div "Apply Changes" at bounding box center [789, 352] width 47 height 10
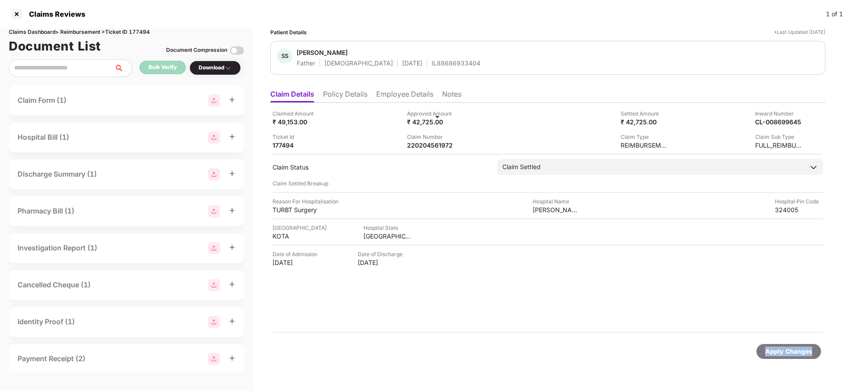
click at [788, 348] on div "Apply Changes" at bounding box center [789, 352] width 47 height 10
click at [798, 350] on div "Apply Changes" at bounding box center [789, 352] width 47 height 10
click at [419, 145] on div "220204566065" at bounding box center [431, 145] width 48 height 8
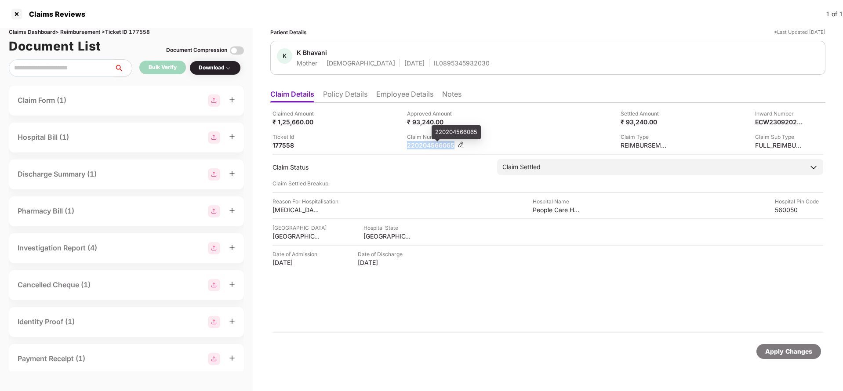
click at [419, 145] on div "220204566065" at bounding box center [431, 145] width 48 height 8
copy div "220204566065"
click at [790, 343] on div "Apply Changes" at bounding box center [547, 351] width 555 height 37
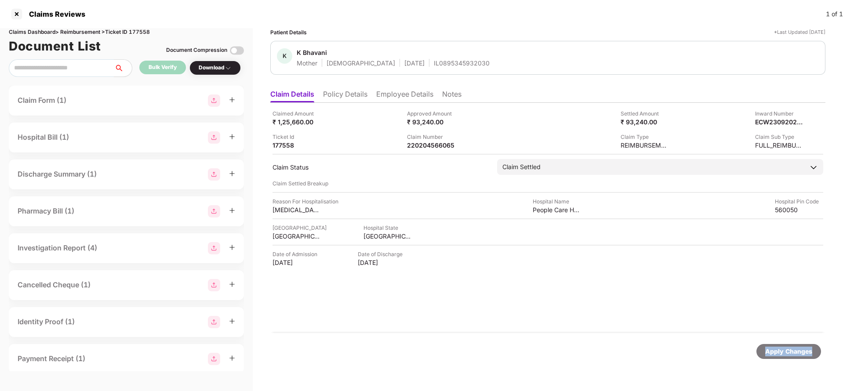
click at [790, 343] on div "Apply Changes" at bounding box center [547, 351] width 555 height 37
click at [138, 29] on div "Claims Dashboard > Reimbursement > Ticket ID 177558" at bounding box center [126, 32] width 235 height 8
copy div "177558"
click at [788, 351] on div "Apply Changes" at bounding box center [789, 352] width 47 height 10
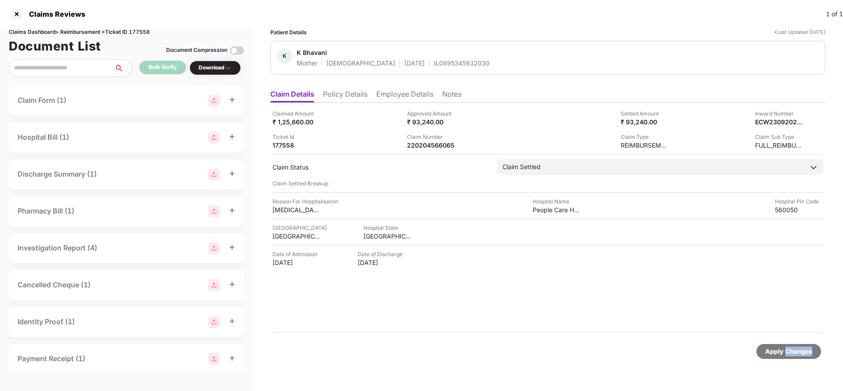
click at [788, 351] on div "Apply Changes" at bounding box center [789, 352] width 47 height 10
click at [424, 145] on div "220204564153" at bounding box center [431, 145] width 48 height 8
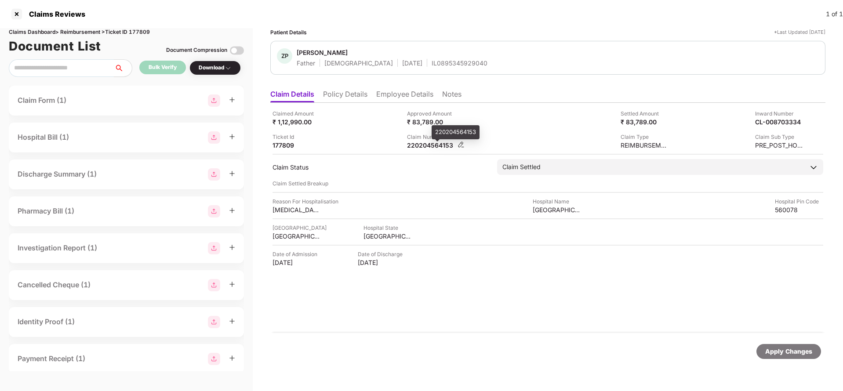
click at [424, 145] on div "220204564153" at bounding box center [431, 145] width 48 height 8
copy div
click at [773, 344] on div "Apply Changes" at bounding box center [789, 351] width 65 height 15
click at [775, 352] on div "Apply Changes" at bounding box center [789, 352] width 47 height 10
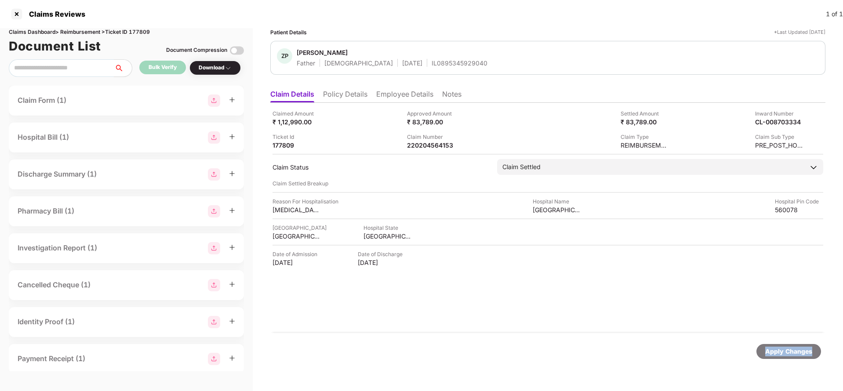
click at [775, 352] on div "Apply Changes" at bounding box center [789, 352] width 47 height 10
click at [141, 33] on div "Claims Dashboard > Reimbursement > Ticket ID 177809" at bounding box center [126, 32] width 235 height 8
copy div "177809"
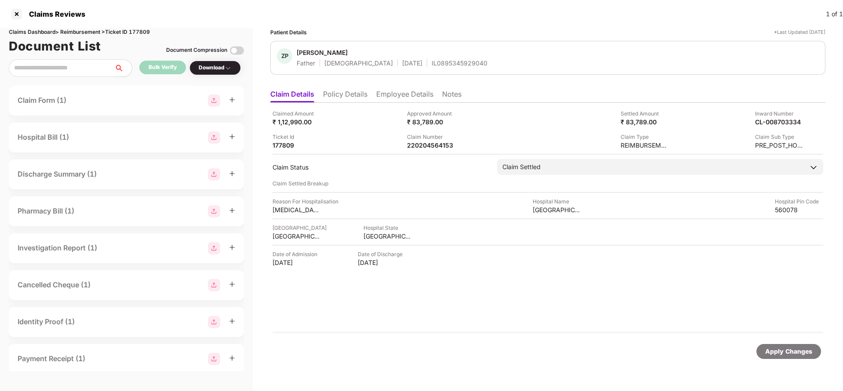
click at [787, 358] on div "Apply Changes" at bounding box center [789, 351] width 65 height 15
click at [787, 359] on div "Apply Changes" at bounding box center [547, 351] width 555 height 37
click at [418, 146] on div "220204564143" at bounding box center [431, 145] width 48 height 8
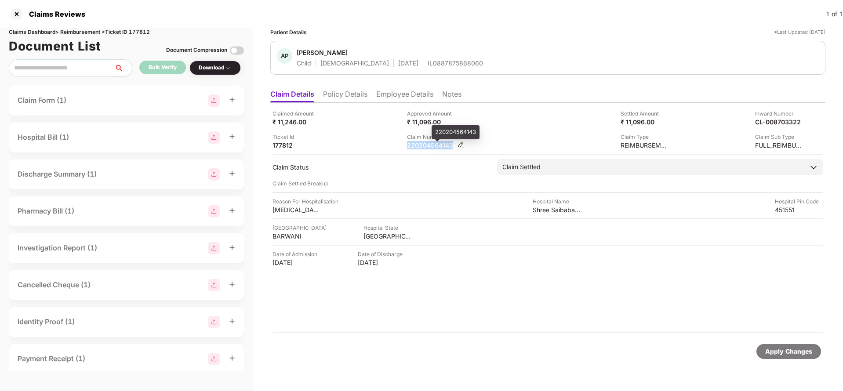
click at [418, 146] on div "220204564143" at bounding box center [431, 145] width 48 height 8
copy div "220204564143"
click at [784, 355] on div "Apply Changes" at bounding box center [789, 352] width 47 height 10
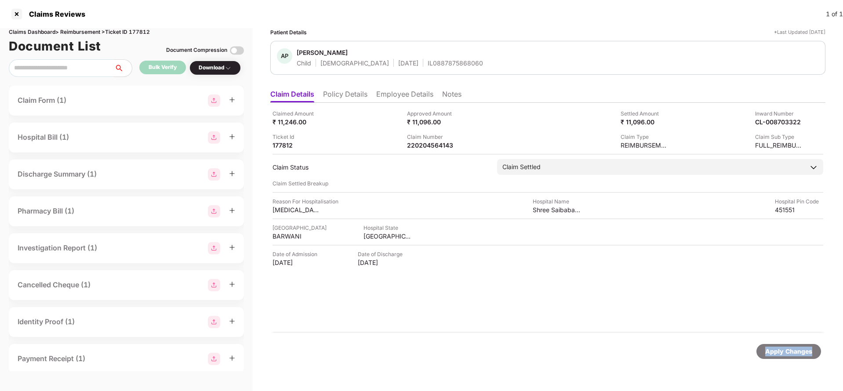
click at [784, 355] on div "Apply Changes" at bounding box center [789, 352] width 47 height 10
click at [138, 29] on div "Claims Dashboard > Reimbursement > Ticket ID 177812" at bounding box center [126, 32] width 235 height 8
copy div "177812"
click at [779, 350] on div "Apply Changes" at bounding box center [789, 352] width 47 height 10
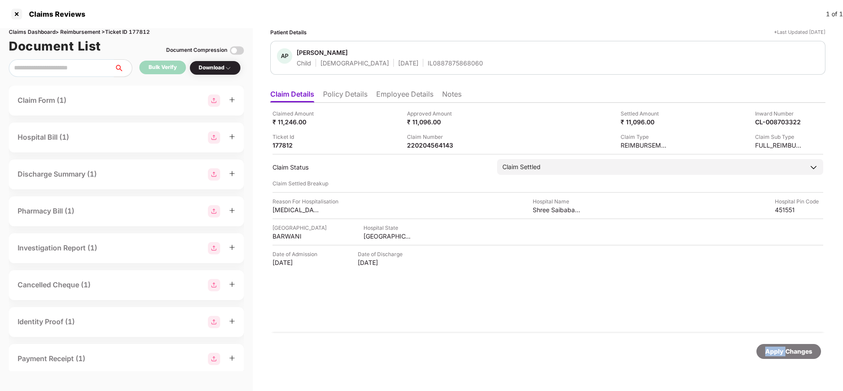
click at [779, 350] on div "Apply Changes" at bounding box center [789, 352] width 47 height 10
click at [431, 146] on div "220204567098" at bounding box center [431, 145] width 48 height 8
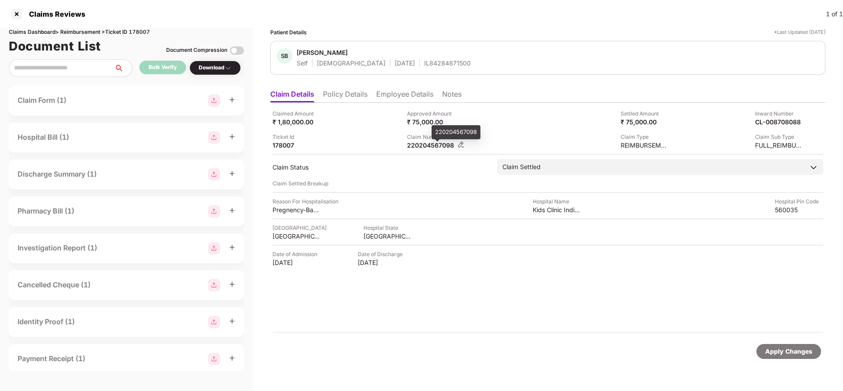
click at [431, 146] on div "220204567098" at bounding box center [431, 145] width 48 height 8
copy div "220204567098"
click at [790, 355] on div "Apply Changes" at bounding box center [789, 352] width 47 height 10
click at [791, 355] on div "Apply Changes" at bounding box center [789, 352] width 47 height 10
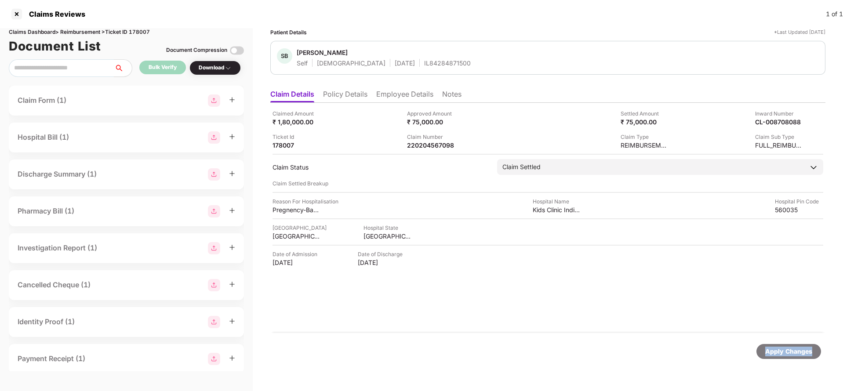
click at [790, 354] on div "Apply Changes" at bounding box center [789, 352] width 47 height 10
click at [146, 30] on div "Claims Dashboard > Reimbursement > Ticket ID 178007" at bounding box center [126, 32] width 235 height 8
copy div "178007"
click at [755, 349] on div "Apply Changes" at bounding box center [548, 351] width 547 height 15
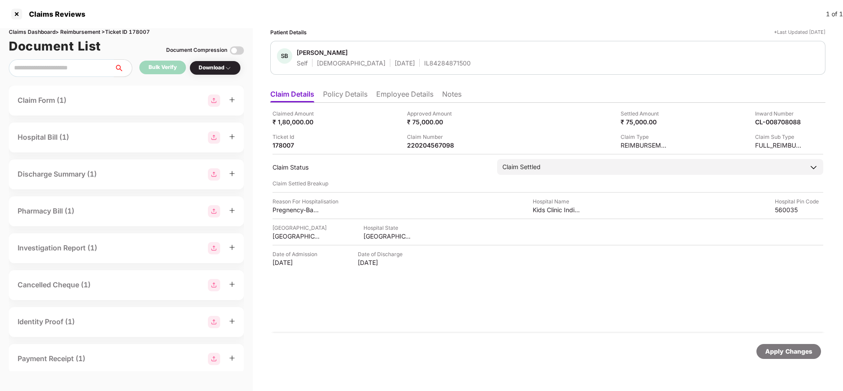
click at [771, 349] on div "Apply Changes" at bounding box center [789, 352] width 47 height 10
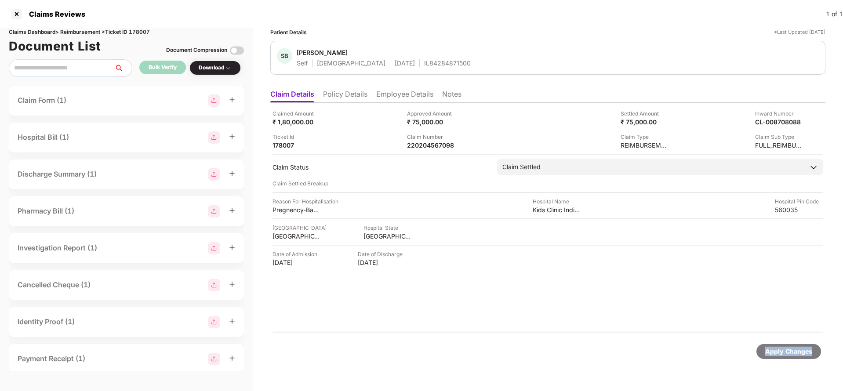
click at [771, 349] on div "Apply Changes" at bounding box center [789, 352] width 47 height 10
click at [427, 140] on div "Claim Number" at bounding box center [431, 137] width 48 height 8
click at [427, 149] on div "Claimed Amount ₹ 2,430.00 Approved Amount ₹ 0.00 Settled Amount ₹ 402.00 Inward…" at bounding box center [547, 218] width 555 height 230
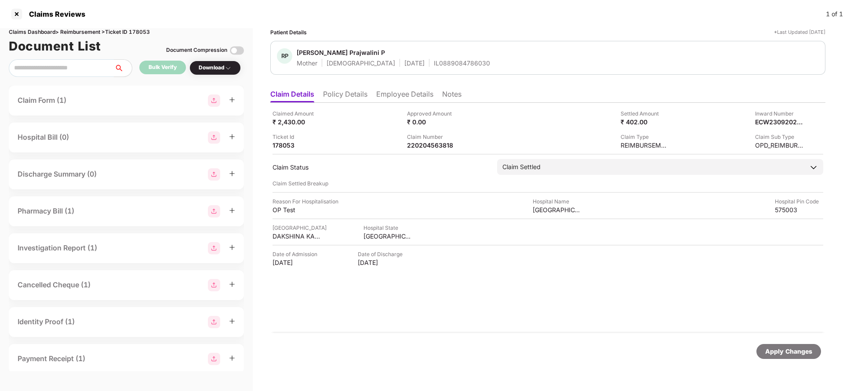
click at [427, 149] on div "Claimed Amount ₹ 2,430.00 Approved Amount ₹ 0.00 Settled Amount ₹ 402.00 Inward…" at bounding box center [547, 218] width 555 height 230
click at [432, 143] on div "220204563818" at bounding box center [431, 145] width 48 height 8
copy div "220204563818"
click at [780, 354] on div "Apply Changes" at bounding box center [789, 352] width 47 height 10
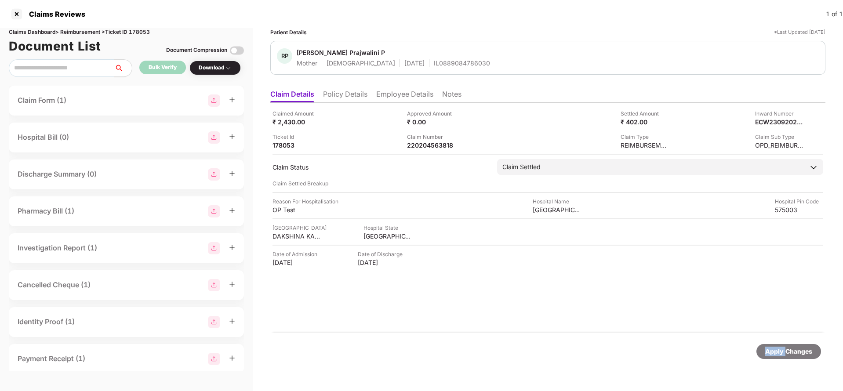
click at [780, 354] on div "Apply Changes" at bounding box center [789, 352] width 47 height 10
click at [145, 34] on div "Claims Dashboard > Reimbursement > Ticket ID 178053" at bounding box center [126, 32] width 235 height 8
copy div "178053"
click at [796, 350] on div "Apply Changes" at bounding box center [789, 352] width 47 height 10
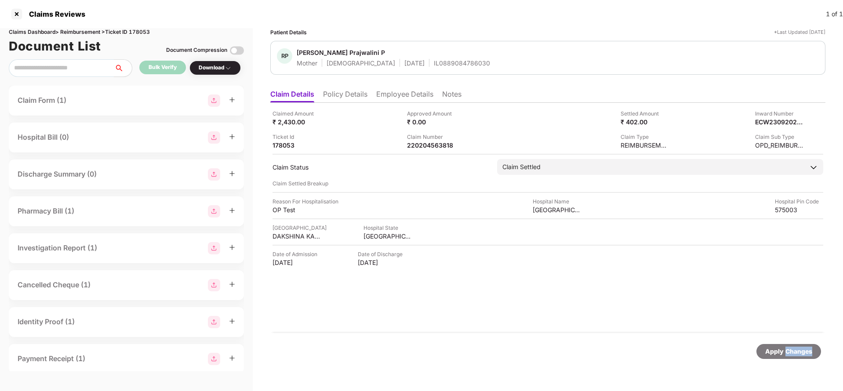
click at [796, 350] on div "Apply Changes" at bounding box center [789, 352] width 47 height 10
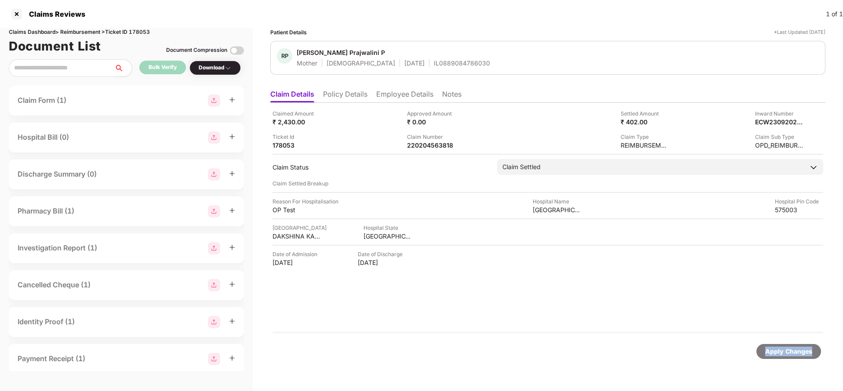
click at [796, 350] on div "Apply Changes" at bounding box center [789, 352] width 47 height 10
click at [436, 147] on div "220204564058" at bounding box center [431, 145] width 48 height 8
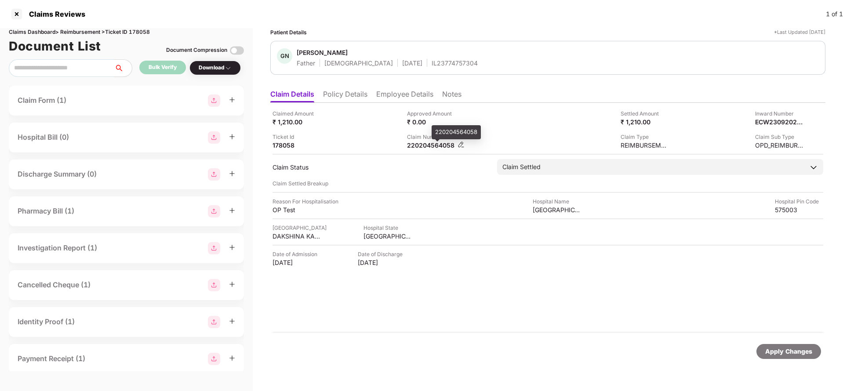
copy div
click at [802, 359] on div "Apply Changes" at bounding box center [547, 351] width 555 height 37
click at [798, 346] on div "Apply Changes" at bounding box center [789, 351] width 65 height 15
click at [795, 354] on div "Apply Changes" at bounding box center [789, 352] width 47 height 10
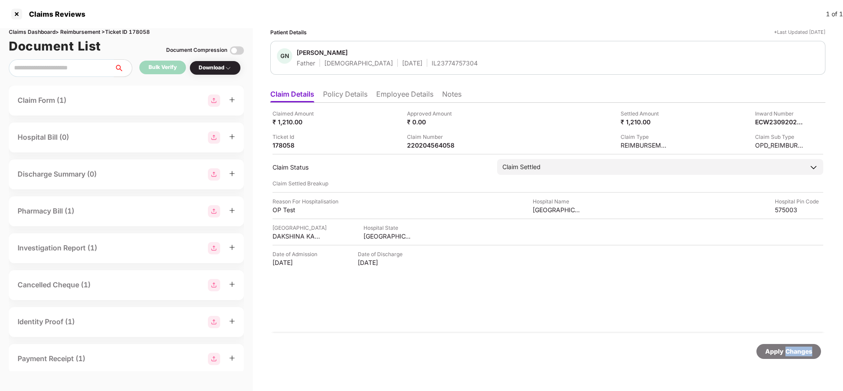
click at [795, 354] on div "Apply Changes" at bounding box center [789, 352] width 47 height 10
click at [146, 33] on div "Claims Dashboard > Reimbursement > Ticket ID 178058" at bounding box center [126, 32] width 235 height 8
copy div "178058"
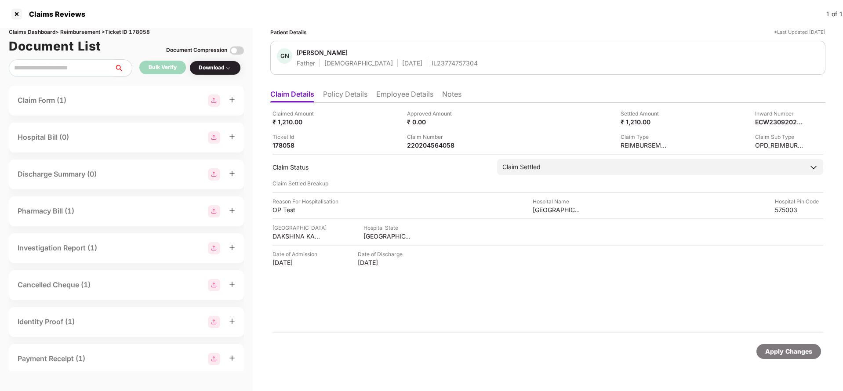
click at [780, 351] on div "Apply Changes" at bounding box center [789, 352] width 47 height 10
